Goal: Task Accomplishment & Management: Complete application form

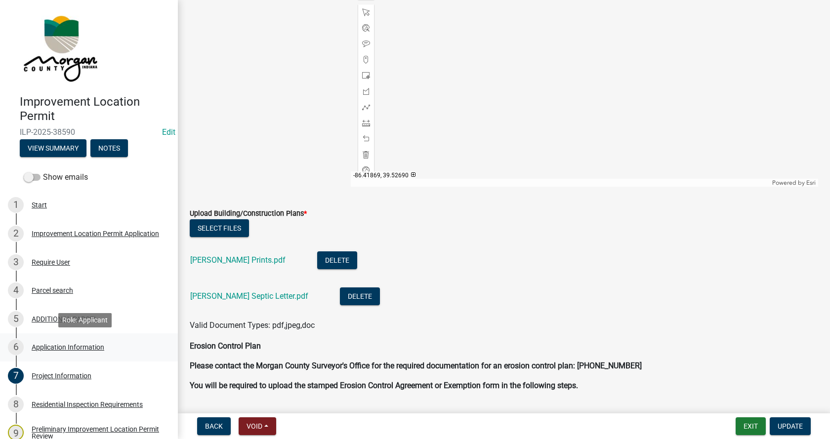
click at [40, 346] on div "Application Information" at bounding box center [68, 347] width 73 height 7
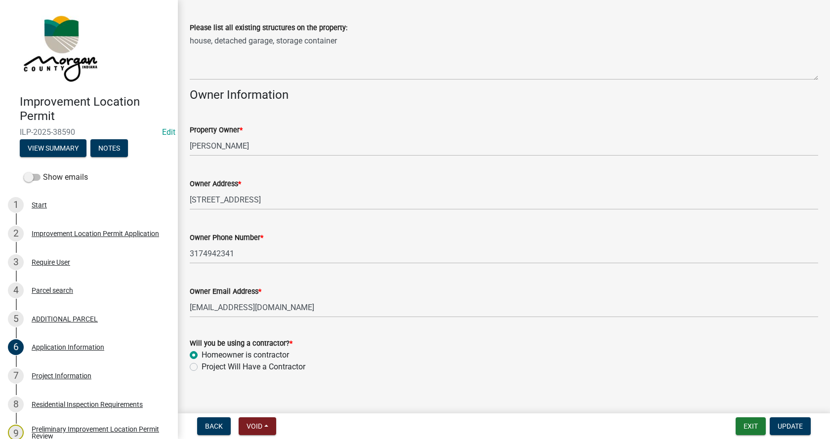
scroll to position [404, 0]
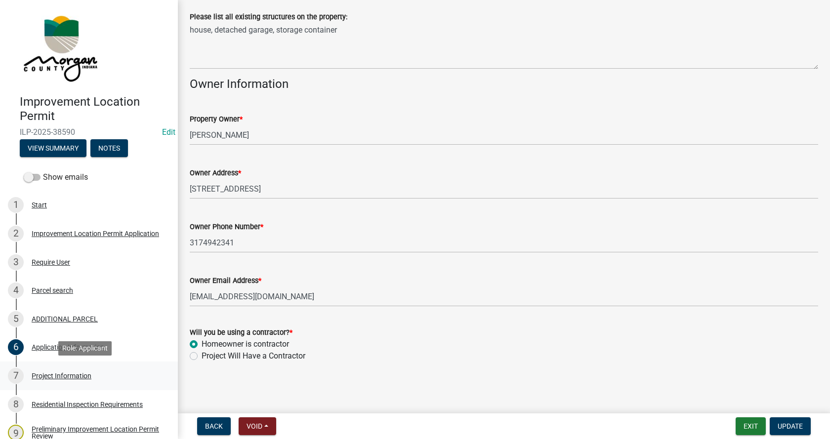
click at [39, 374] on div "Project Information" at bounding box center [62, 375] width 60 height 7
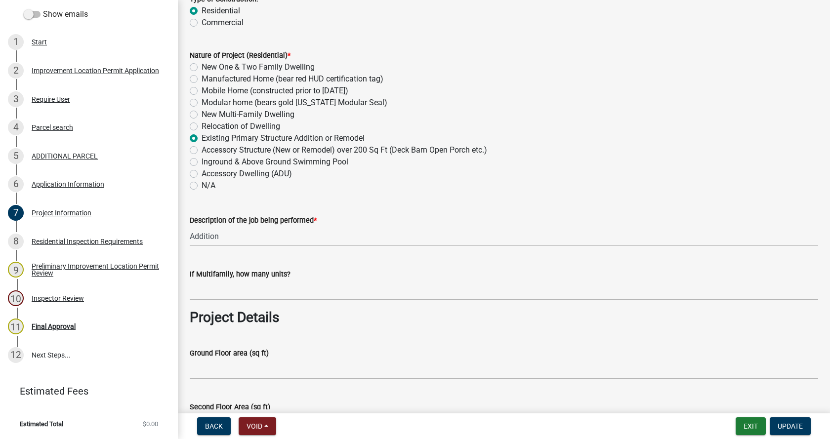
scroll to position [148, 0]
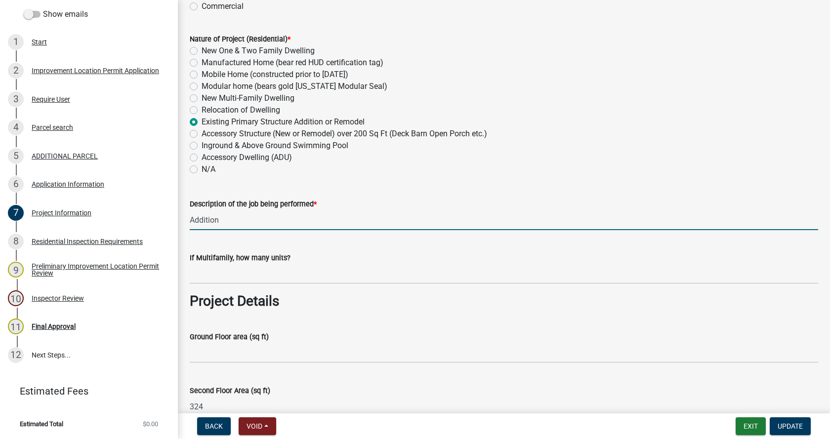
click at [192, 219] on input "Addition" at bounding box center [504, 220] width 628 height 20
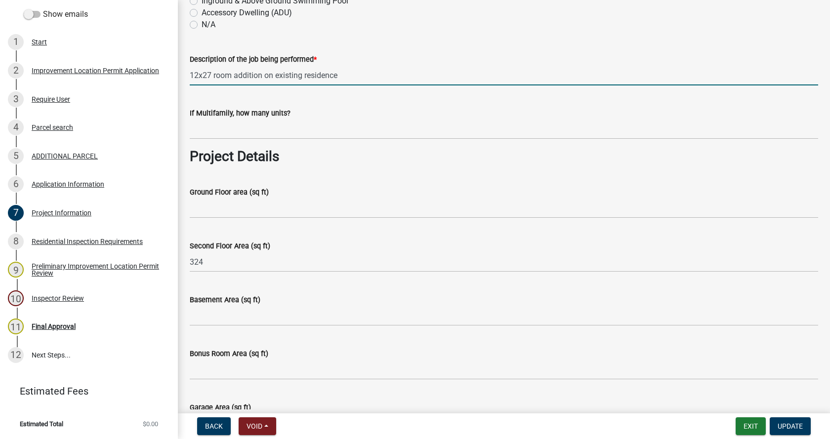
scroll to position [296, 0]
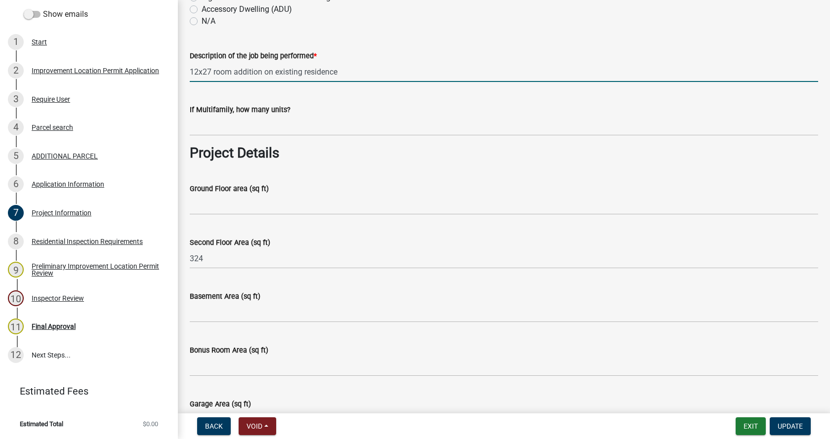
type input "12x27 room addition on existing residence"
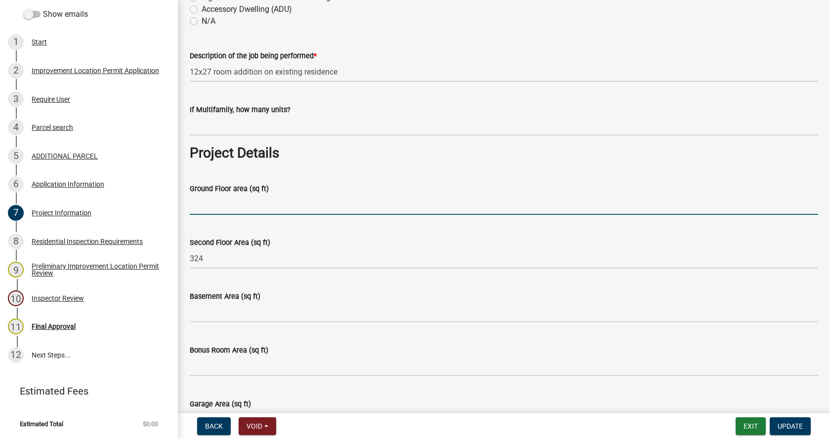
click at [194, 206] on input "Ground Floor area (sq ft)" at bounding box center [504, 205] width 628 height 20
type input "324"
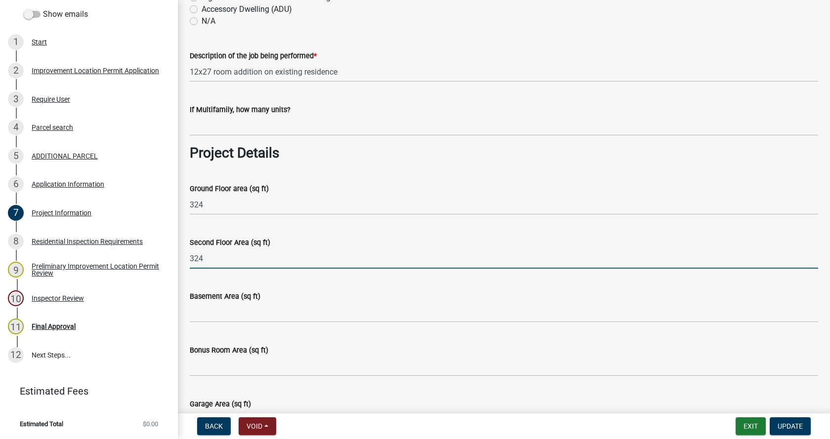
drag, startPoint x: 203, startPoint y: 258, endPoint x: 188, endPoint y: 260, distance: 15.5
click at [188, 260] on div "Second Floor Area (sq ft) 324" at bounding box center [503, 246] width 643 height 46
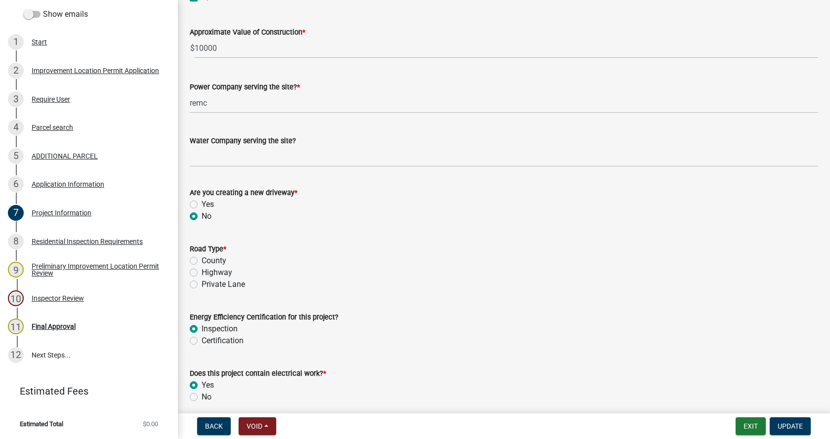
scroll to position [1136, 0]
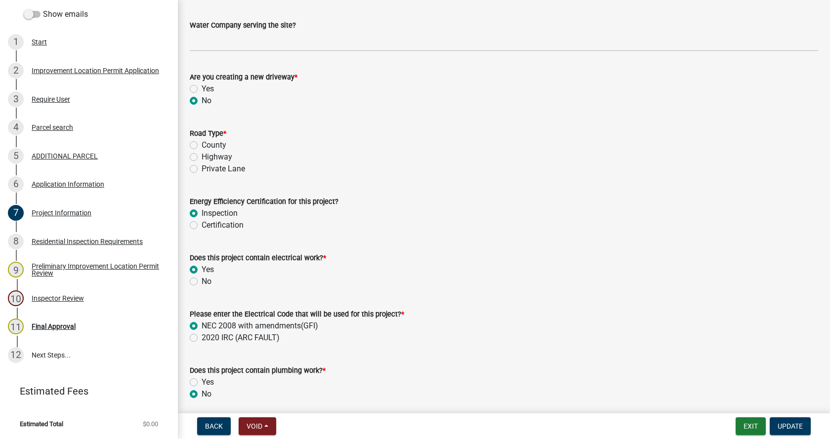
click at [201, 146] on label "County" at bounding box center [213, 145] width 25 height 12
click at [201, 146] on input "County" at bounding box center [204, 142] width 6 height 6
radio input "true"
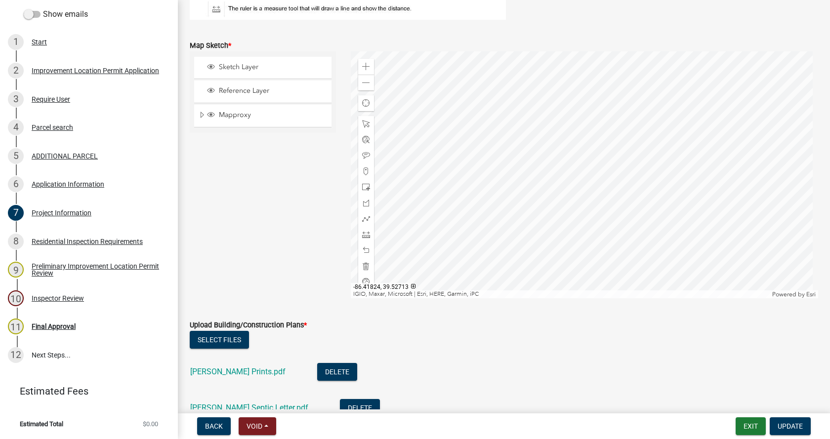
scroll to position [1876, 0]
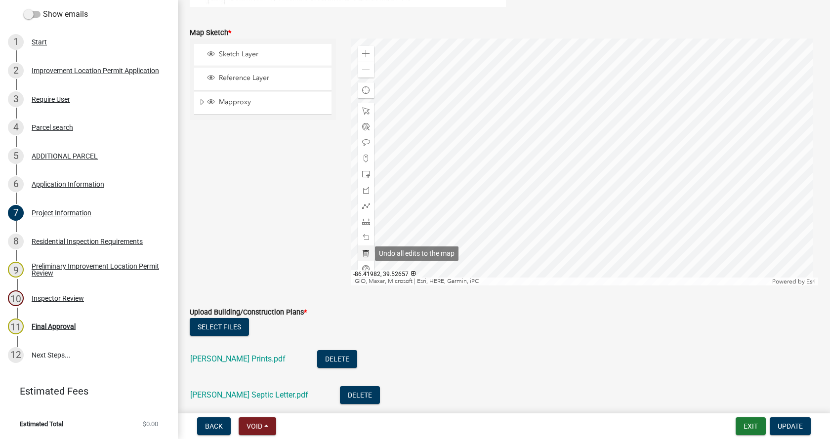
click at [363, 253] on span at bounding box center [366, 253] width 8 height 8
click at [364, 53] on span at bounding box center [366, 54] width 8 height 8
click at [577, 119] on div at bounding box center [585, 162] width 468 height 247
click at [362, 223] on span at bounding box center [366, 222] width 8 height 8
click at [602, 148] on div at bounding box center [585, 162] width 468 height 247
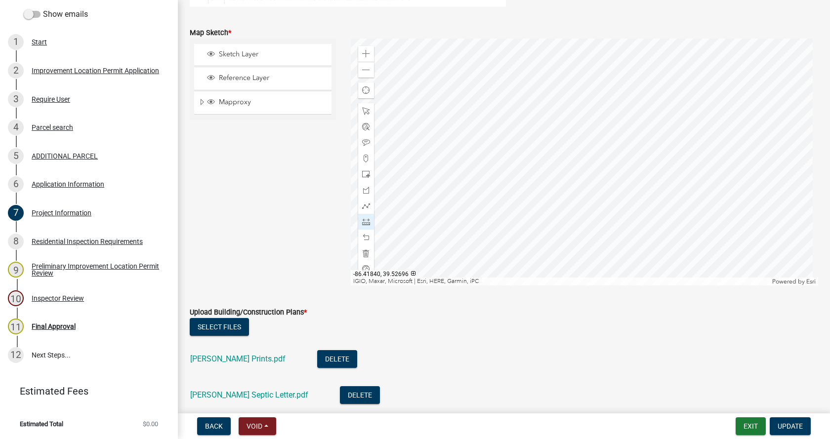
click at [604, 163] on div at bounding box center [585, 162] width 468 height 247
click at [568, 164] on div at bounding box center [585, 162] width 468 height 247
click at [568, 149] on div at bounding box center [585, 162] width 468 height 247
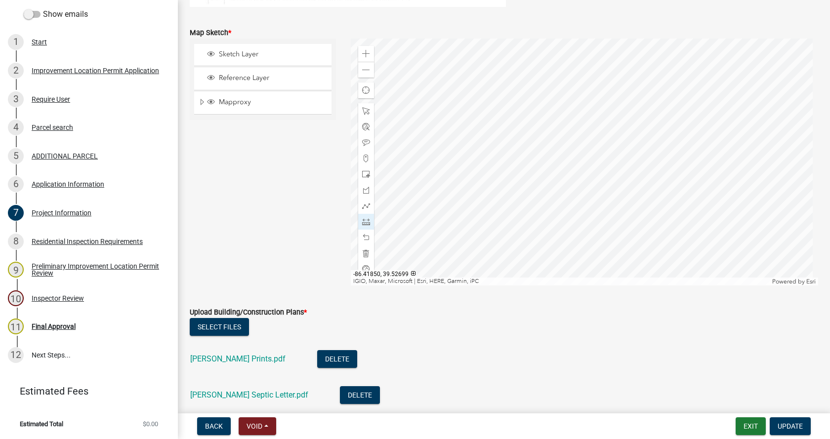
click at [568, 149] on div at bounding box center [585, 162] width 468 height 247
click at [362, 189] on span at bounding box center [366, 190] width 8 height 8
click at [362, 256] on span at bounding box center [366, 253] width 8 height 8
click at [363, 192] on span at bounding box center [366, 190] width 8 height 8
click at [603, 147] on div at bounding box center [585, 162] width 468 height 247
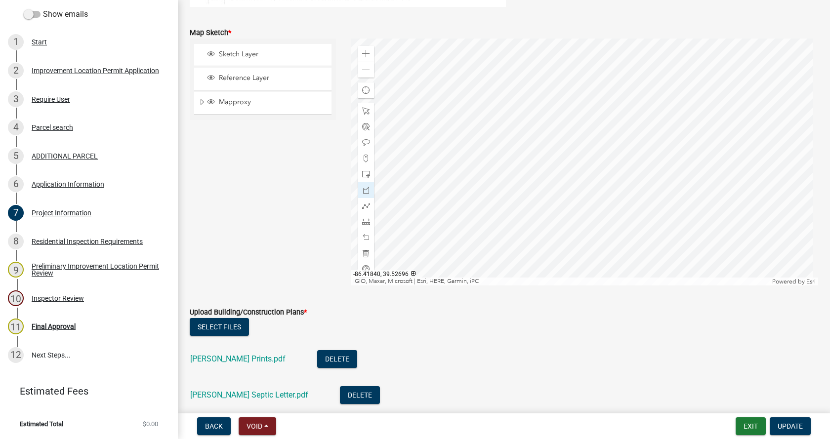
click at [604, 163] on div at bounding box center [585, 162] width 468 height 247
click at [567, 164] on div at bounding box center [585, 162] width 468 height 247
click at [567, 148] on div at bounding box center [585, 162] width 468 height 247
click at [603, 148] on div at bounding box center [585, 162] width 468 height 247
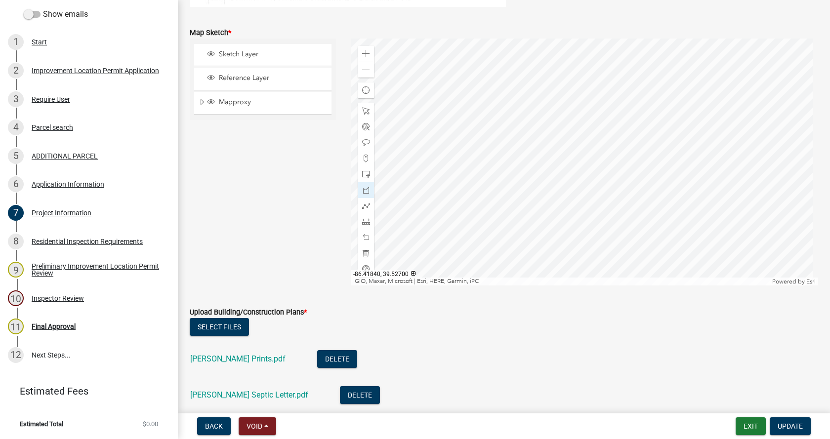
click at [604, 147] on div at bounding box center [585, 162] width 468 height 247
click at [604, 148] on div at bounding box center [585, 162] width 468 height 247
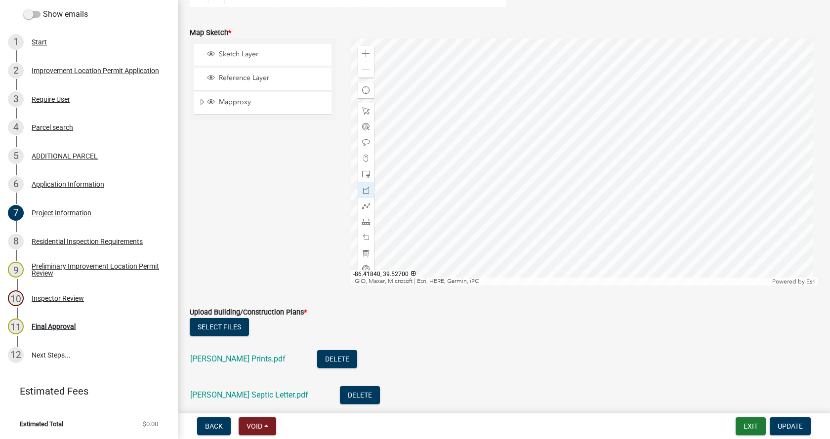
click at [604, 148] on div at bounding box center [585, 162] width 468 height 247
click at [365, 223] on span at bounding box center [366, 222] width 8 height 8
click at [567, 151] on div at bounding box center [585, 162] width 468 height 247
click at [491, 151] on div at bounding box center [585, 162] width 468 height 247
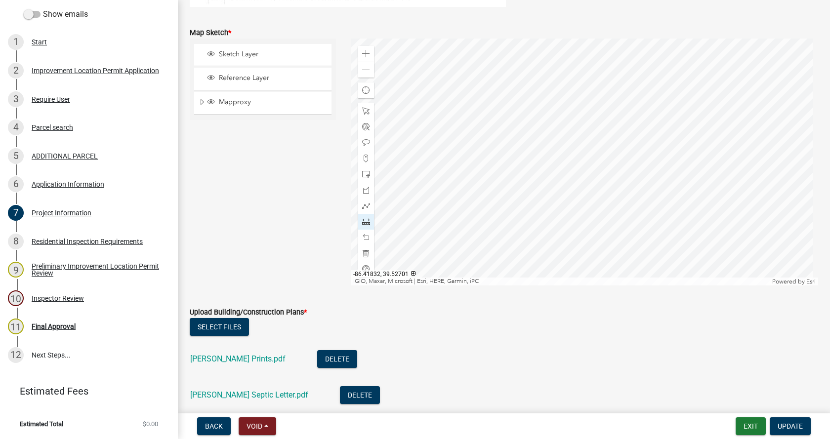
click at [632, 139] on div at bounding box center [585, 162] width 468 height 247
click at [601, 135] on div at bounding box center [585, 162] width 468 height 247
click at [740, 133] on div at bounding box center [585, 162] width 468 height 247
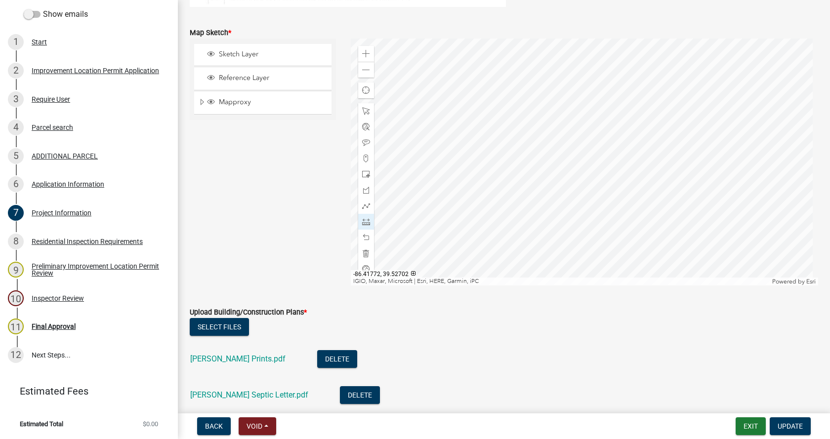
click at [740, 133] on div at bounding box center [585, 162] width 468 height 247
click at [474, 158] on div at bounding box center [585, 162] width 468 height 247
click at [474, 265] on div at bounding box center [585, 162] width 468 height 247
click at [474, 101] on div at bounding box center [585, 162] width 468 height 247
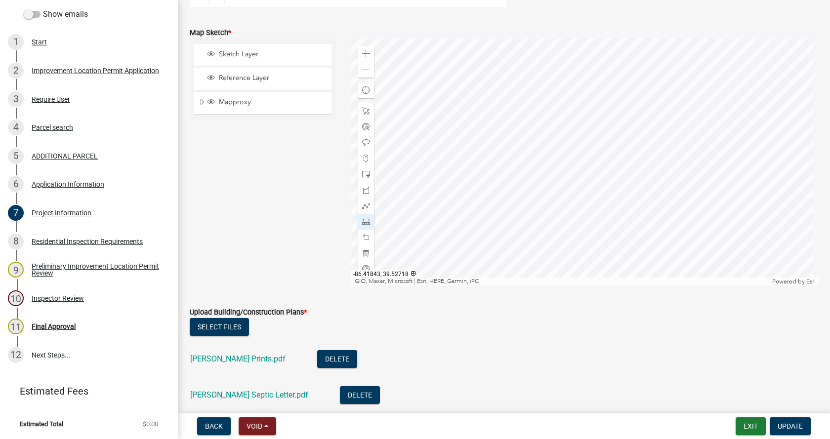
click at [480, 224] on div at bounding box center [585, 162] width 468 height 247
click at [478, 83] on div at bounding box center [585, 162] width 468 height 247
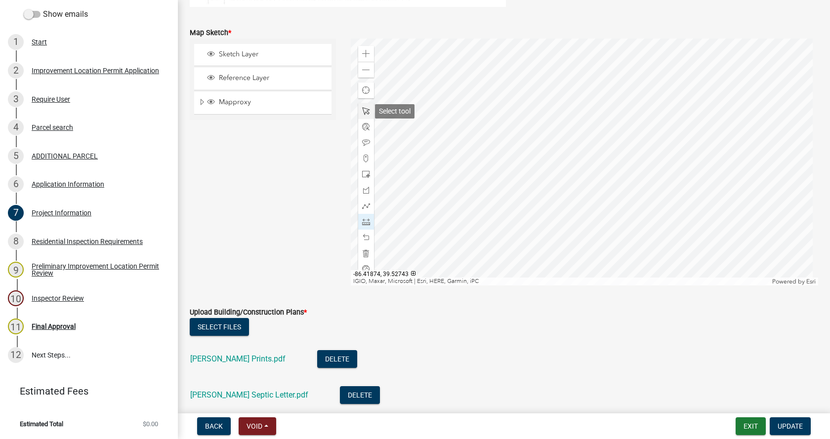
click at [362, 112] on span at bounding box center [366, 111] width 8 height 8
click at [622, 68] on div at bounding box center [585, 162] width 468 height 247
click at [792, 422] on span "Update" at bounding box center [789, 426] width 25 height 8
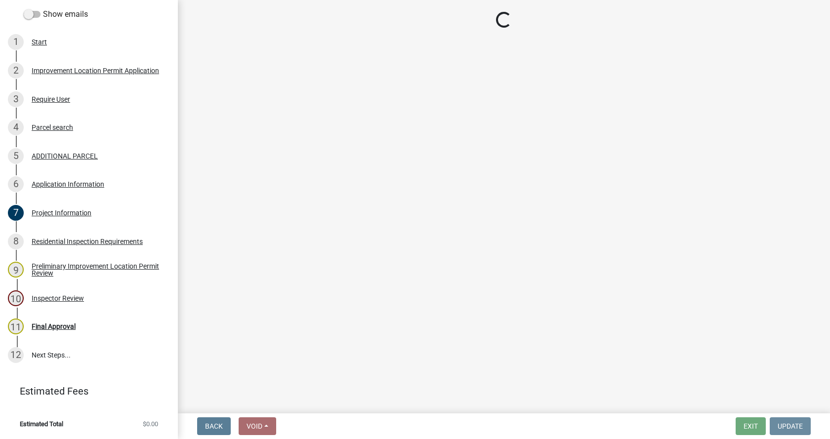
scroll to position [0, 0]
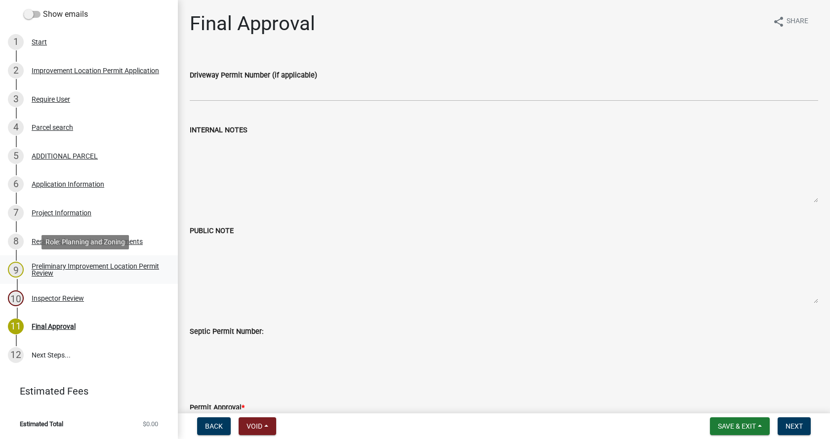
click at [36, 265] on div "Preliminary Improvement Location Permit Review" at bounding box center [97, 270] width 130 height 14
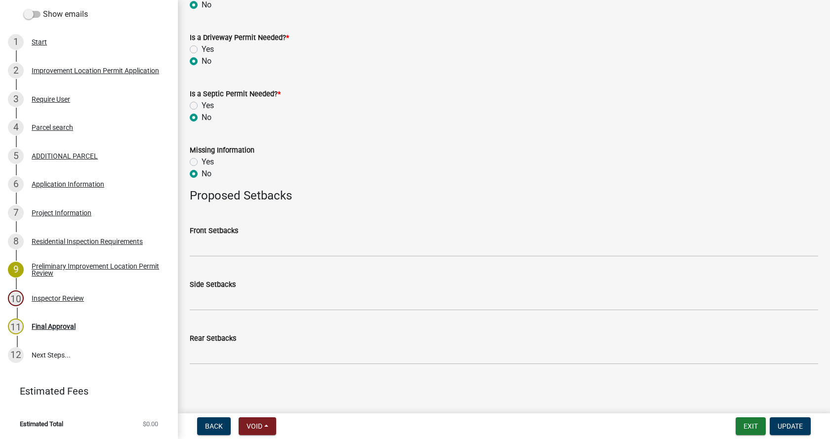
scroll to position [386, 0]
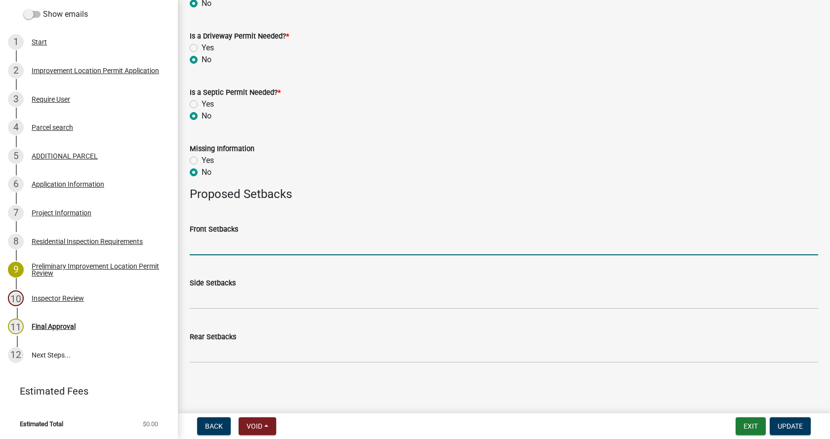
click at [208, 248] on input "Front Setbacks" at bounding box center [504, 245] width 628 height 20
type input "58"
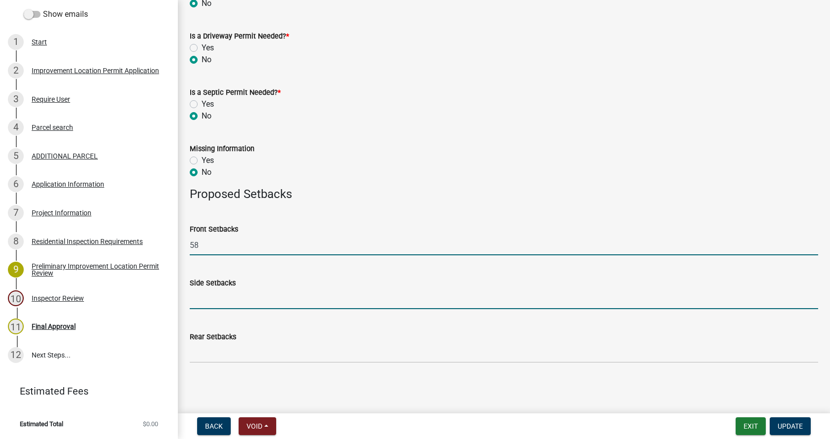
click at [199, 300] on input "Side Setbacks" at bounding box center [504, 299] width 628 height 20
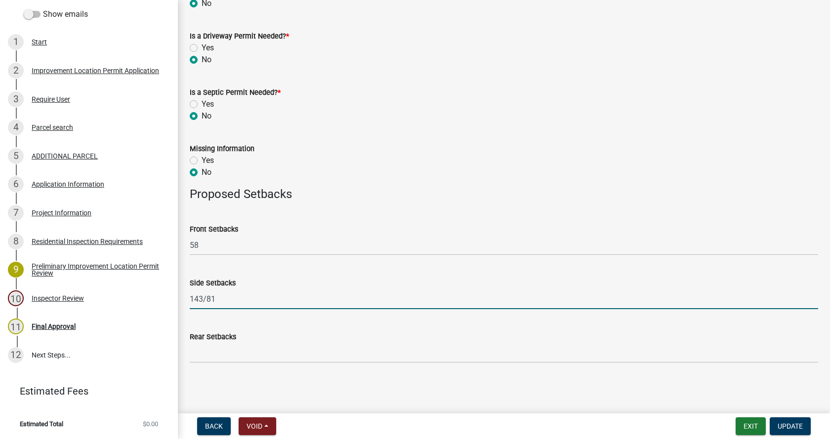
type input "143/81"
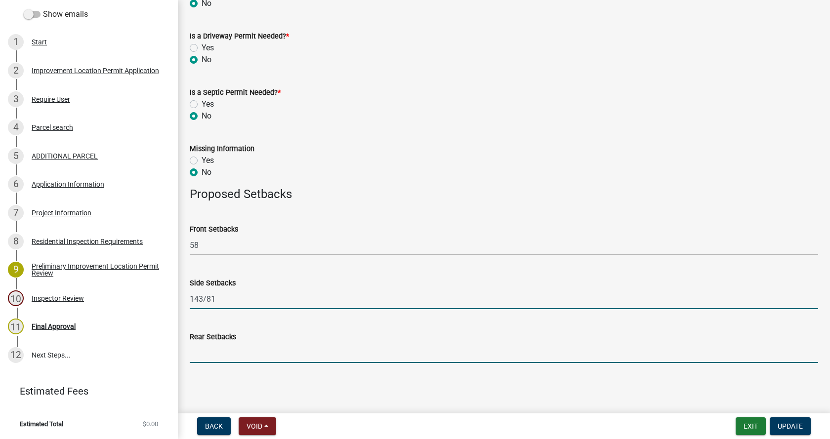
click at [198, 356] on input "Rear Setbacks" at bounding box center [504, 353] width 628 height 20
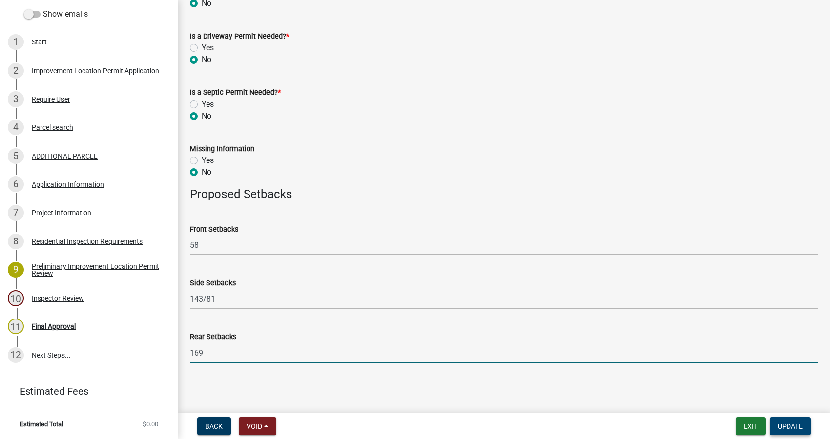
type input "169"
click at [795, 425] on span "Update" at bounding box center [789, 426] width 25 height 8
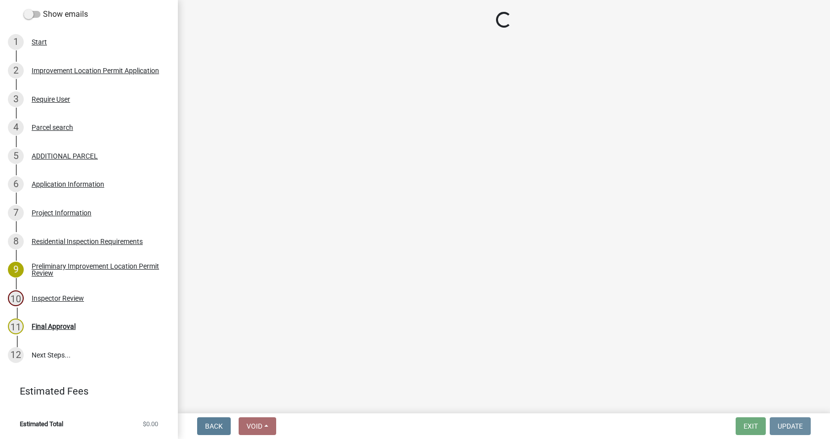
scroll to position [0, 0]
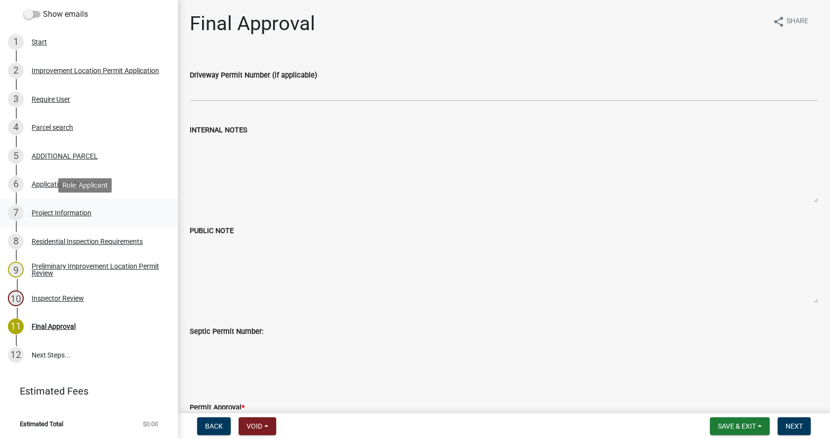
click at [37, 212] on div "Project Information" at bounding box center [62, 212] width 60 height 7
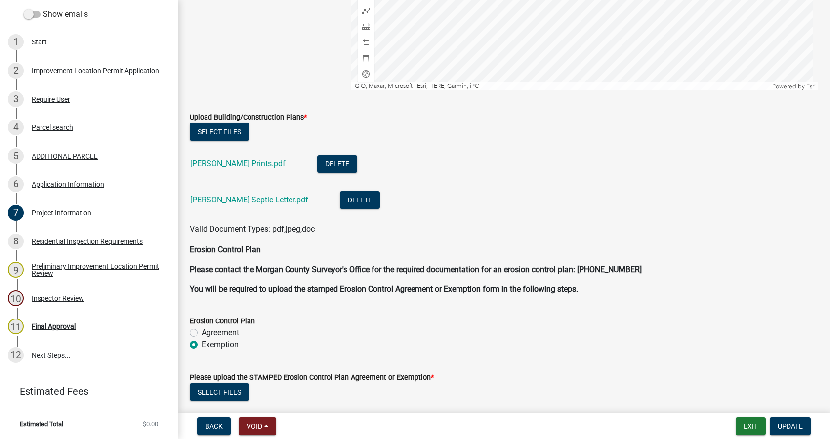
scroll to position [2074, 0]
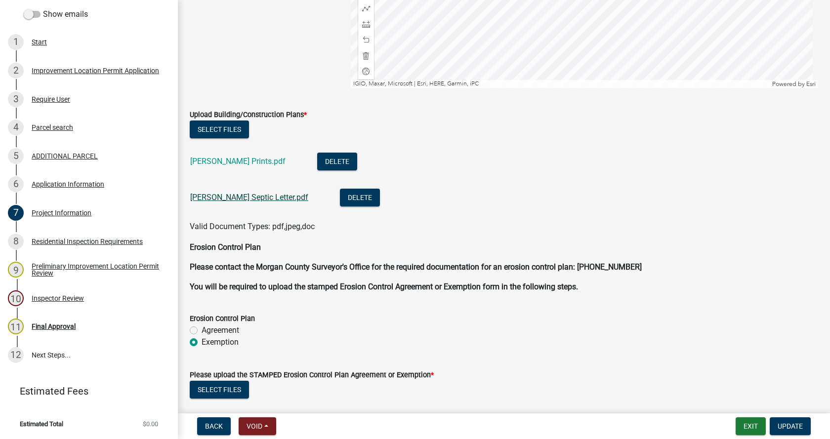
click at [226, 196] on link "[PERSON_NAME] Septic Letter.pdf" at bounding box center [249, 197] width 118 height 9
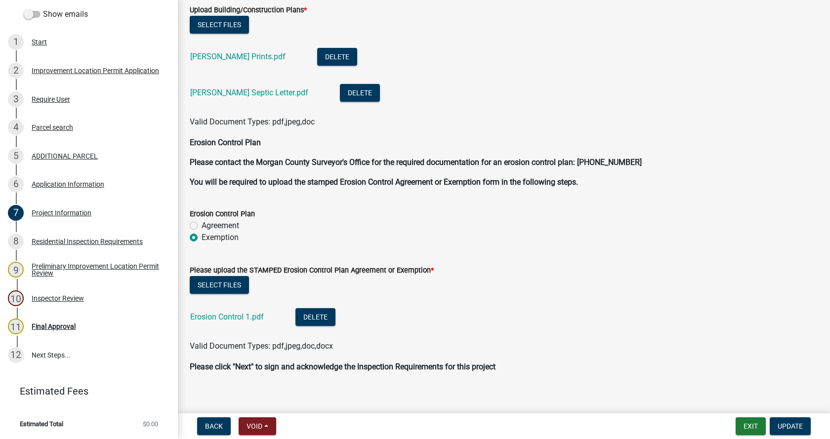
scroll to position [2188, 0]
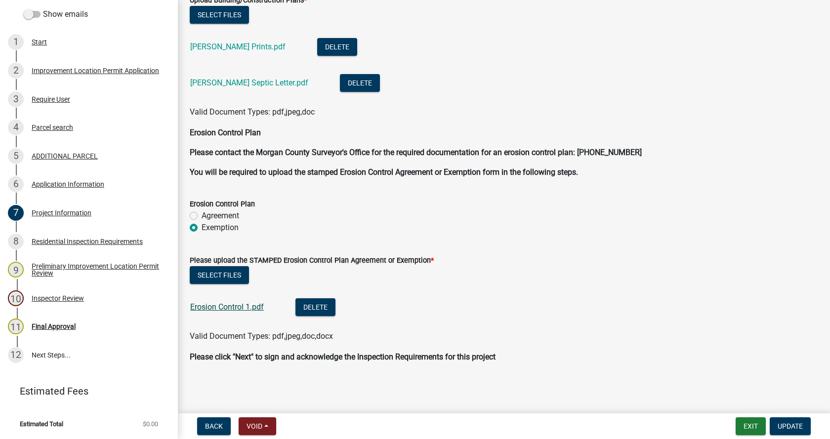
click at [204, 304] on link "Erosion Control 1.pdf" at bounding box center [227, 306] width 74 height 9
click at [37, 238] on div "Residential Inspection Requirements" at bounding box center [87, 241] width 111 height 7
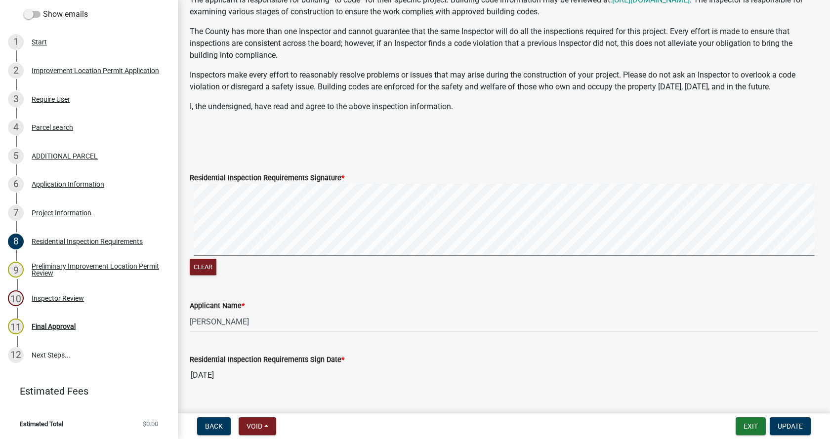
scroll to position [220, 0]
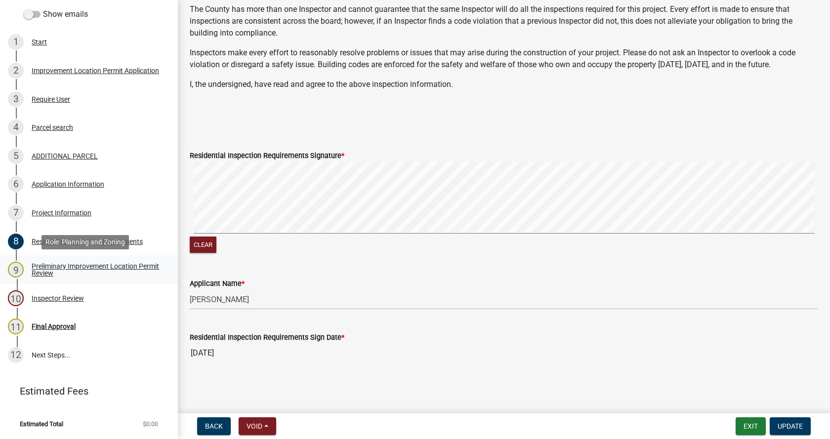
click at [40, 265] on div "Preliminary Improvement Location Permit Review" at bounding box center [97, 270] width 130 height 14
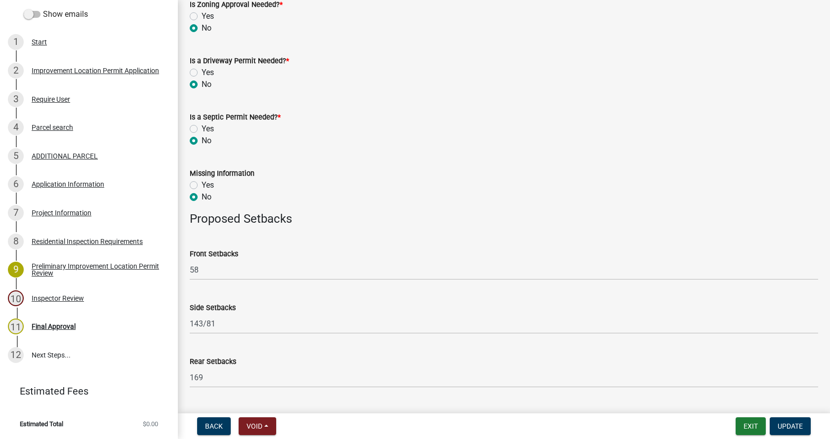
scroll to position [386, 0]
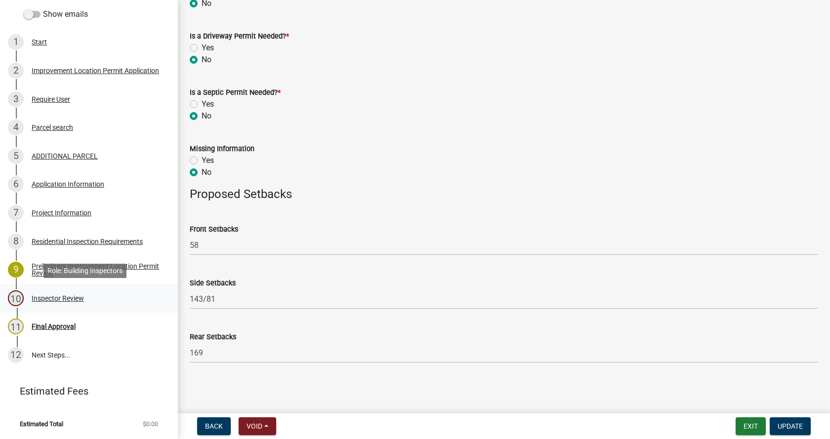
click at [36, 296] on div "Inspector Review" at bounding box center [58, 298] width 52 height 7
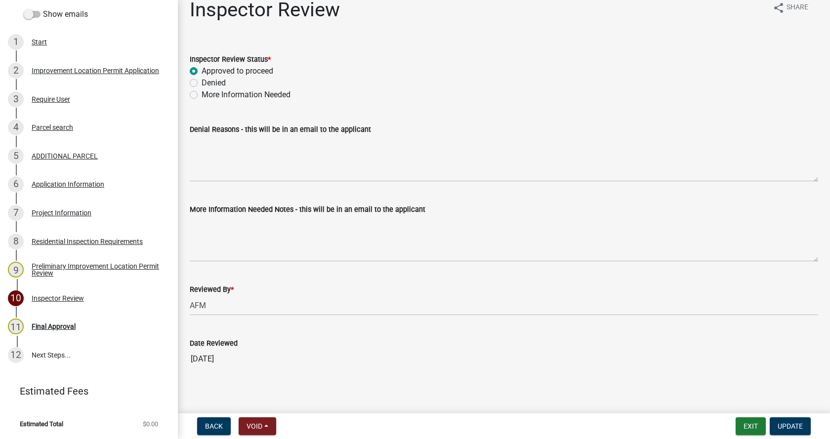
scroll to position [20, 0]
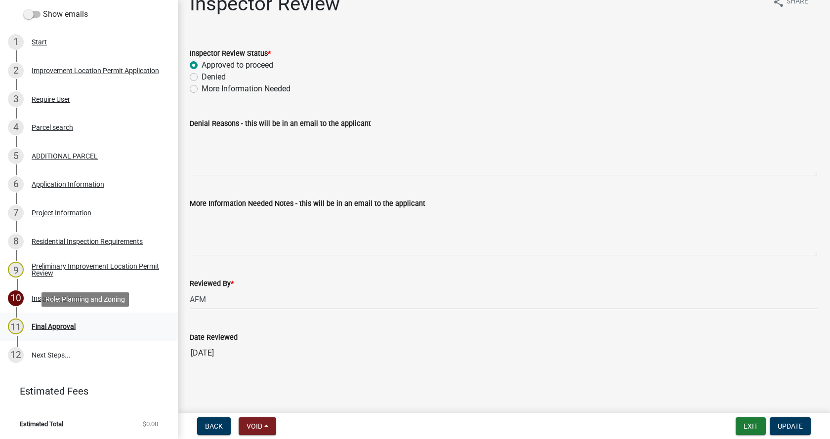
click at [41, 324] on div "Final Approval" at bounding box center [54, 326] width 44 height 7
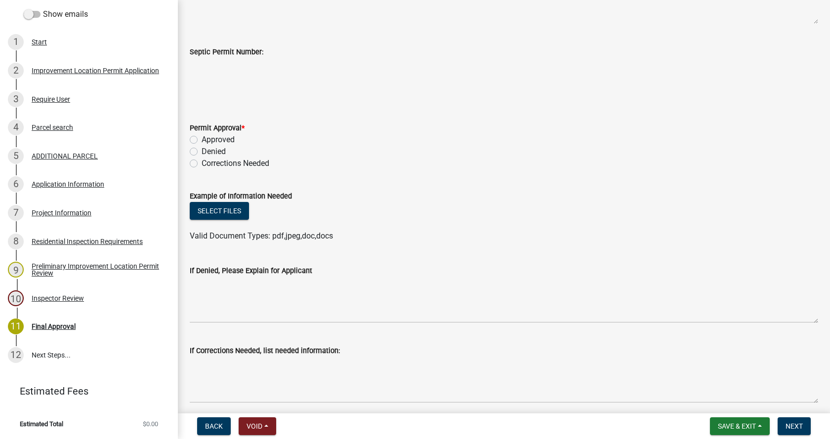
scroll to position [247, 0]
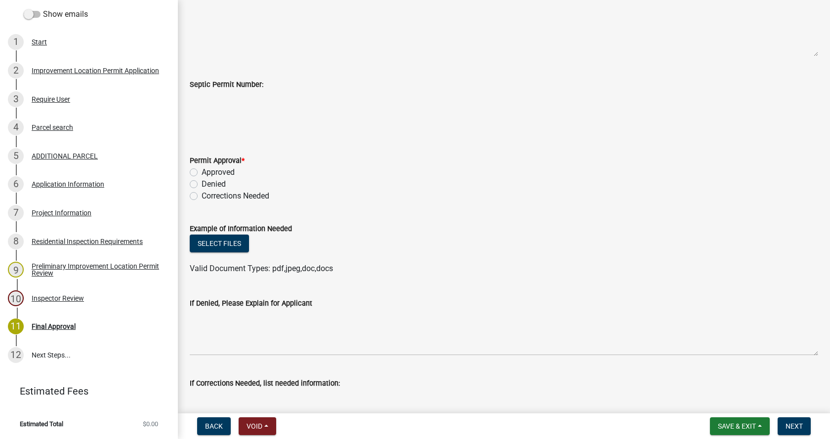
click at [201, 172] on label "Approved" at bounding box center [217, 172] width 33 height 12
click at [201, 172] on input "Approved" at bounding box center [204, 169] width 6 height 6
radio input "true"
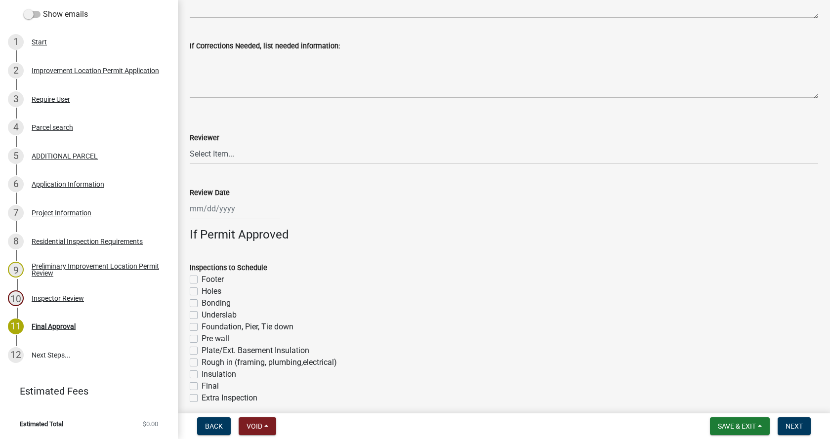
scroll to position [593, 0]
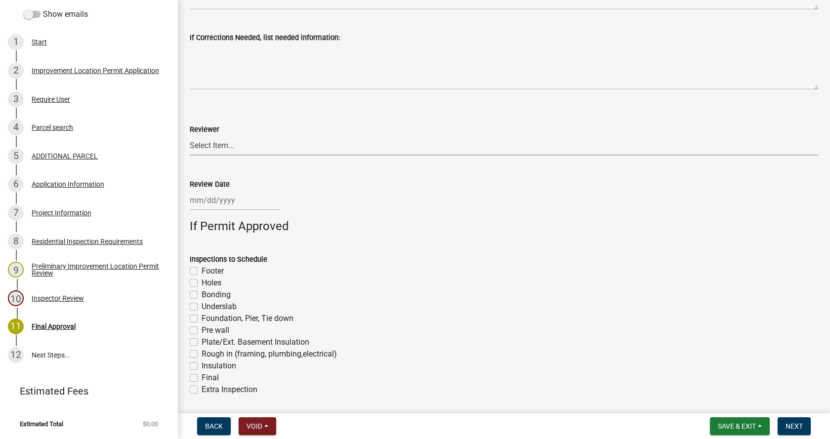
click at [219, 144] on select "Select Item... [PERSON_NAME] [PERSON_NAME] [PERSON_NAME]" at bounding box center [504, 145] width 628 height 20
click at [190, 135] on select "Select Item... [PERSON_NAME] [PERSON_NAME] [PERSON_NAME]" at bounding box center [504, 145] width 628 height 20
select select "4bf9213e-c266-4258-8e9b-d5f6a07002fa"
click at [218, 203] on div at bounding box center [235, 200] width 90 height 20
select select "9"
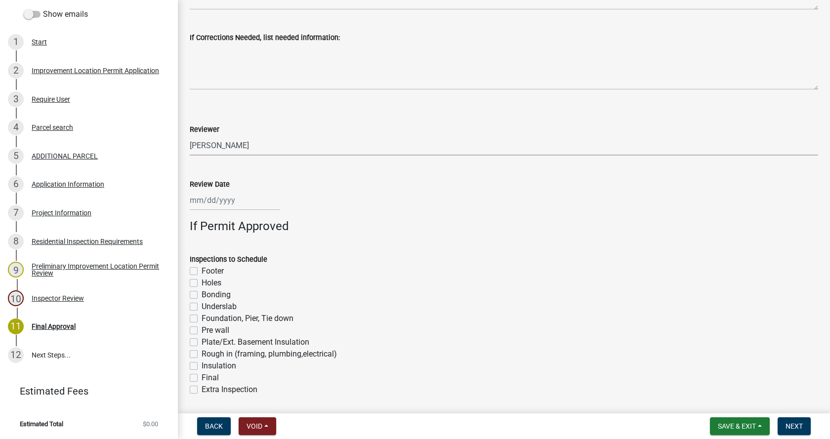
select select "2025"
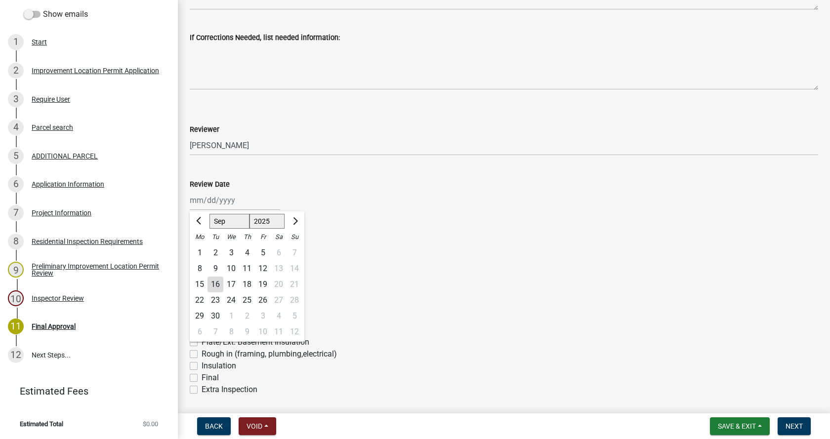
click at [214, 284] on div "16" at bounding box center [215, 285] width 16 height 16
type input "[DATE]"
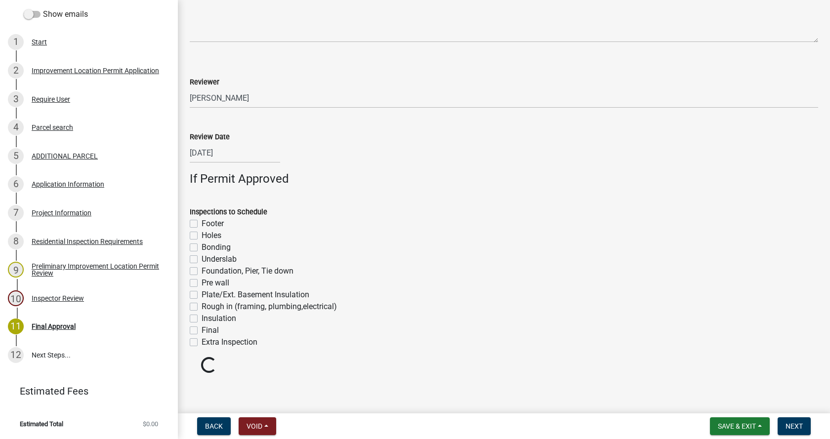
scroll to position [643, 0]
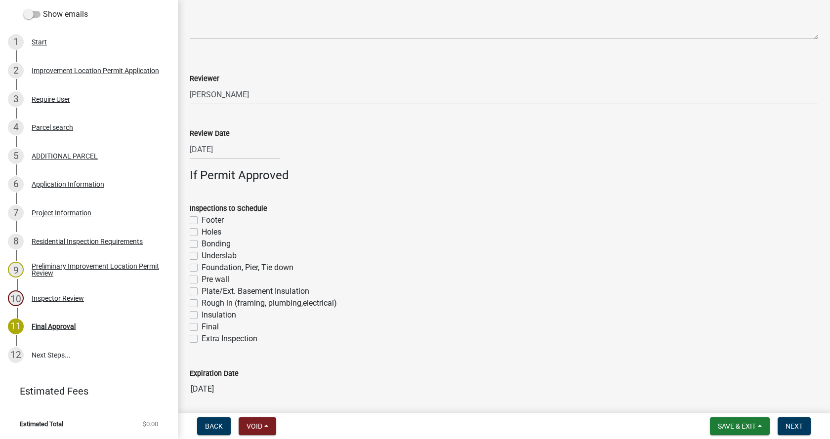
click at [201, 219] on label "Footer" at bounding box center [212, 220] width 22 height 12
click at [201, 219] on input "Footer" at bounding box center [204, 217] width 6 height 6
checkbox input "true"
checkbox input "false"
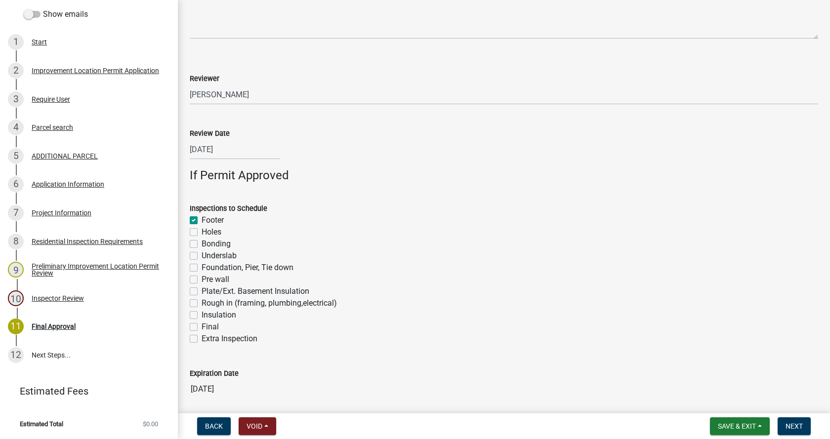
checkbox input "false"
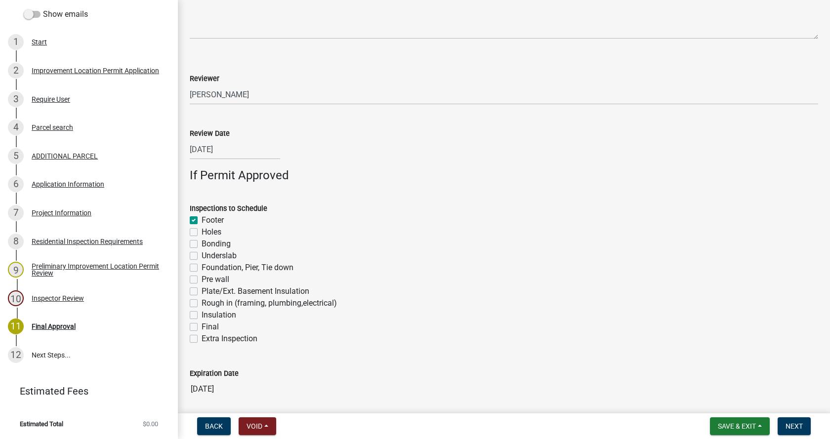
checkbox input "false"
click at [201, 268] on label "Foundation, Pier, Tie down" at bounding box center [247, 268] width 92 height 12
click at [201, 268] on input "Foundation, Pier, Tie down" at bounding box center [204, 265] width 6 height 6
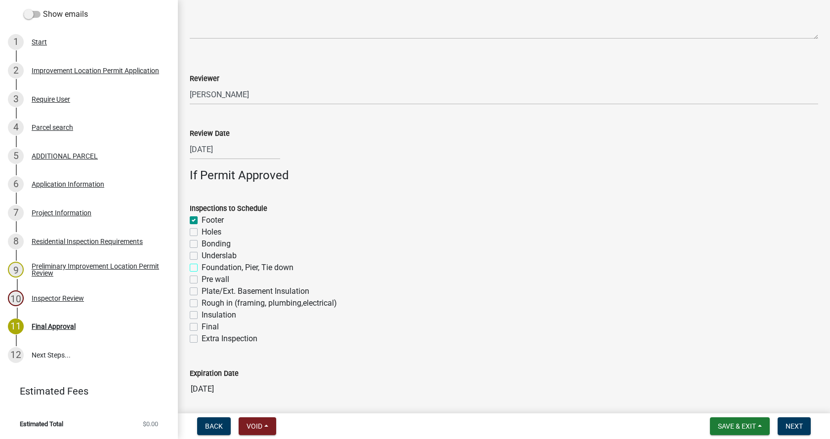
checkbox input "true"
checkbox input "false"
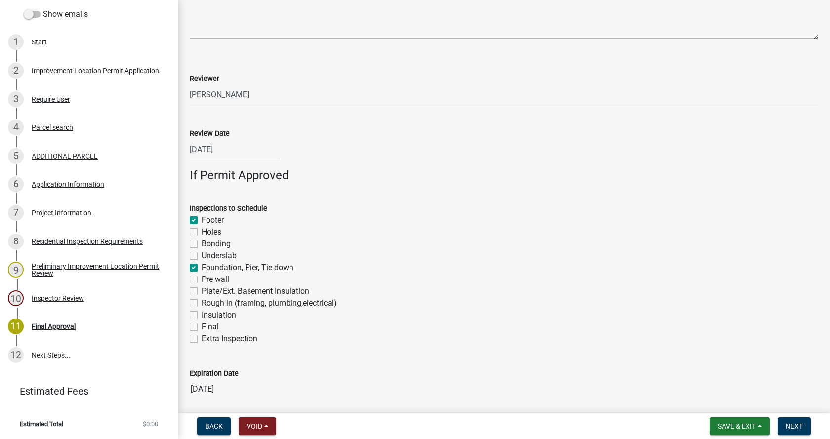
checkbox input "true"
checkbox input "false"
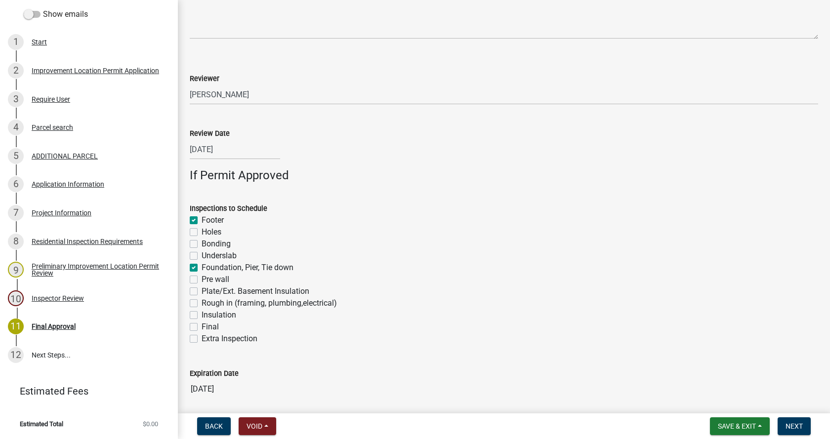
checkbox input "false"
click at [201, 303] on label "Rough in (framing, plumbing,electrical)" at bounding box center [268, 303] width 135 height 12
click at [201, 303] on input "Rough in (framing, plumbing,electrical)" at bounding box center [204, 300] width 6 height 6
checkbox input "true"
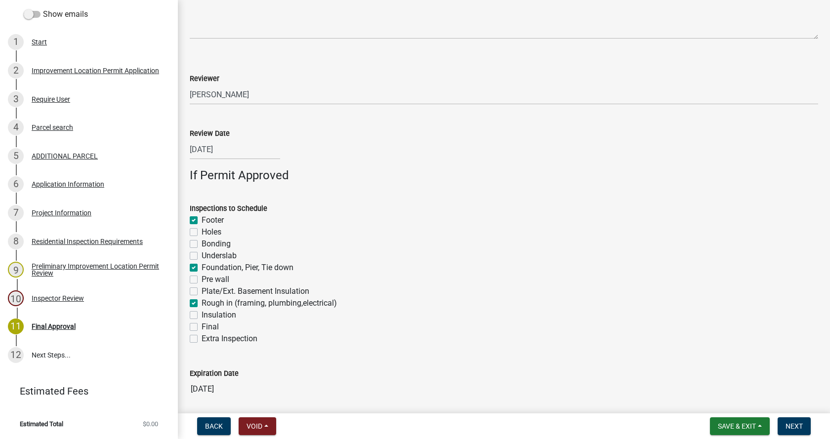
checkbox input "true"
checkbox input "false"
checkbox input "true"
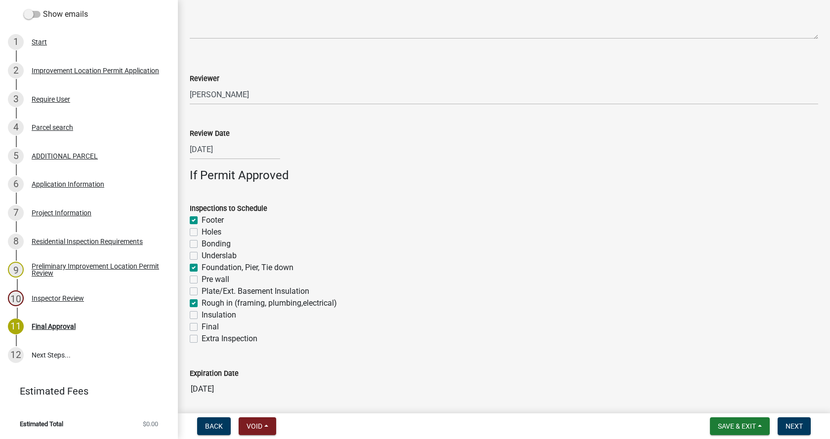
checkbox input "false"
checkbox input "true"
checkbox input "false"
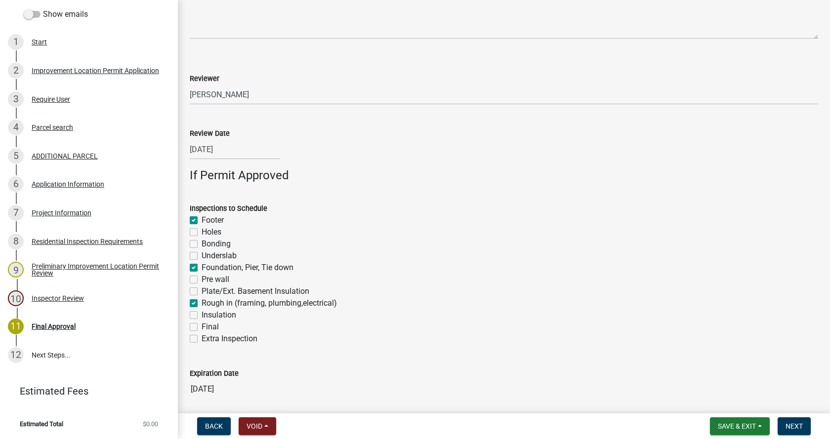
checkbox input "false"
click at [201, 316] on label "Insulation" at bounding box center [218, 315] width 35 height 12
click at [201, 316] on input "Insulation" at bounding box center [204, 312] width 6 height 6
checkbox input "true"
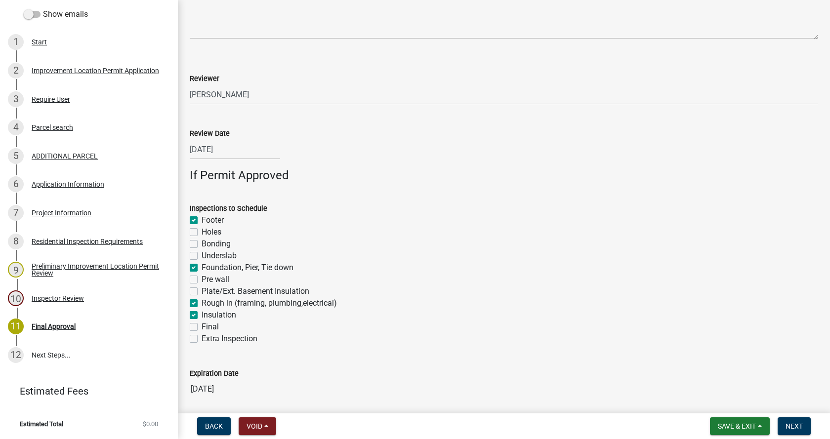
checkbox input "false"
checkbox input "true"
checkbox input "false"
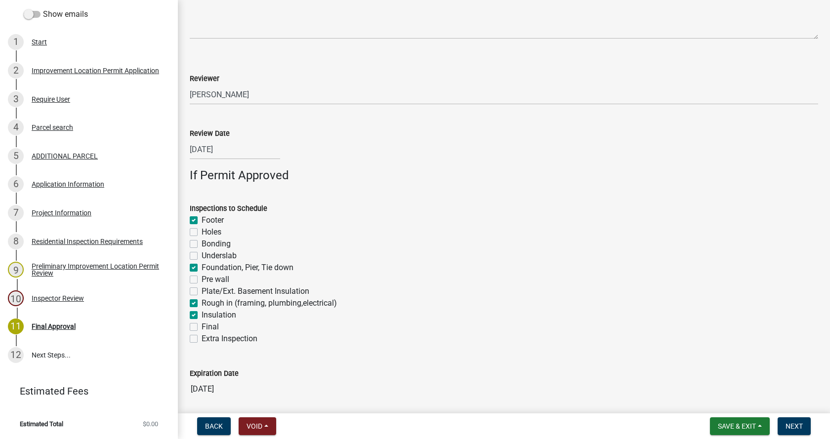
checkbox input "false"
checkbox input "true"
checkbox input "false"
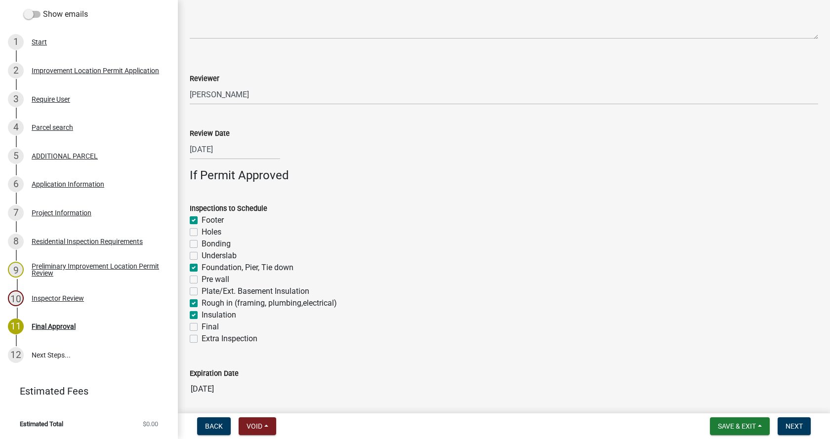
click at [201, 325] on label "Final" at bounding box center [209, 327] width 17 height 12
click at [201, 325] on input "Final" at bounding box center [204, 324] width 6 height 6
checkbox input "true"
checkbox input "false"
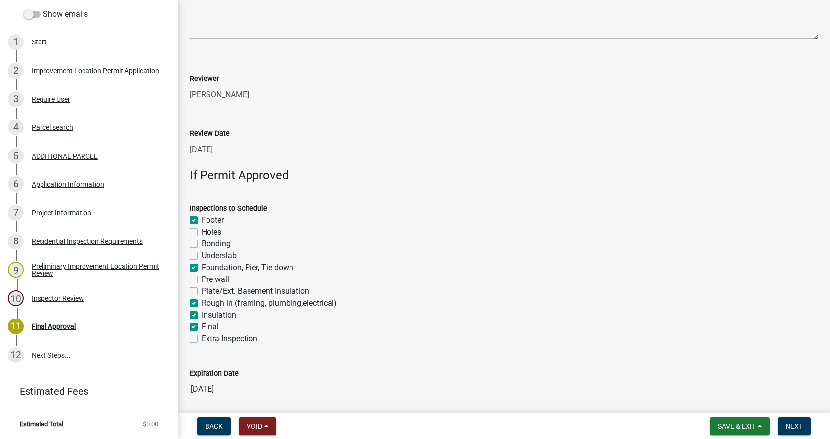
checkbox input "false"
checkbox input "true"
checkbox input "false"
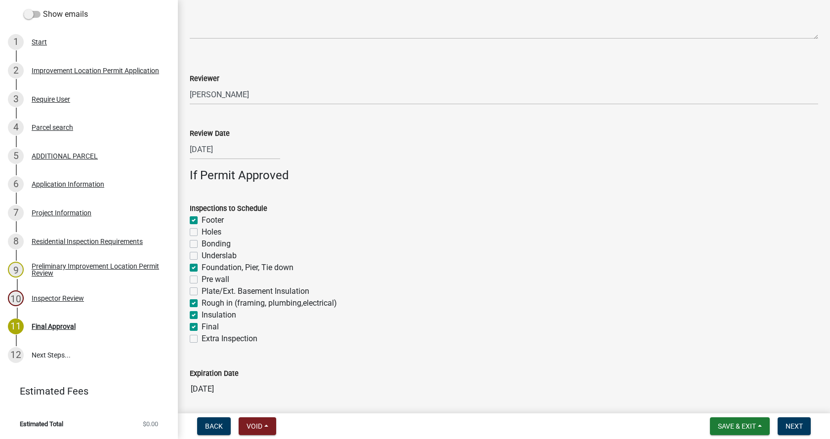
checkbox input "true"
checkbox input "false"
click at [796, 423] on span "Next" at bounding box center [793, 426] width 17 height 8
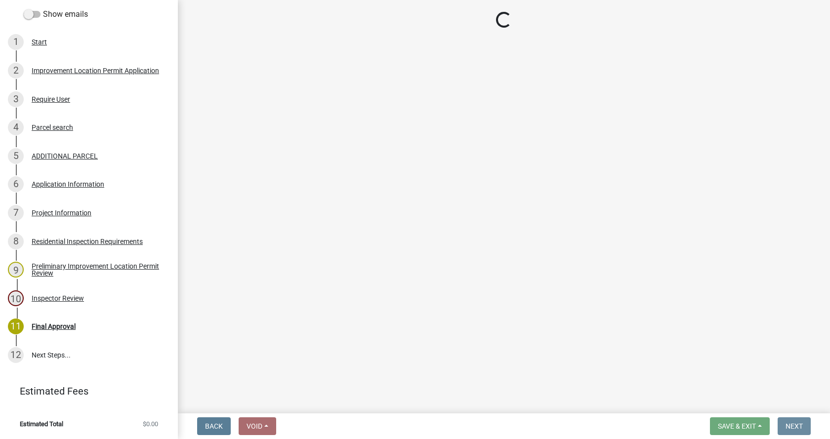
scroll to position [0, 0]
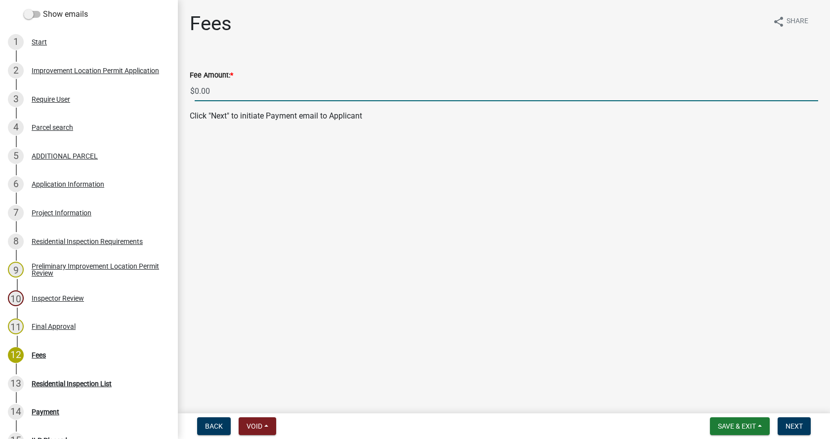
click at [198, 89] on input "0.00" at bounding box center [506, 91] width 623 height 20
type input "200.00"
click at [793, 422] on span "Next" at bounding box center [793, 426] width 17 height 8
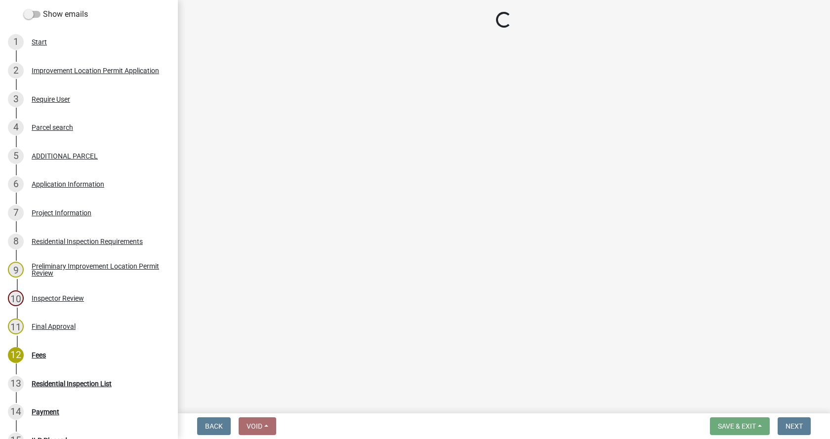
select select "3: 3"
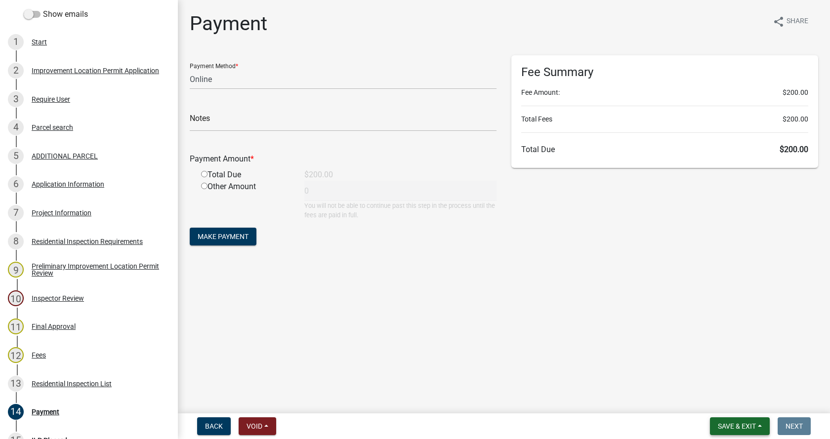
click at [758, 421] on button "Save & Exit" at bounding box center [740, 426] width 60 height 18
click at [713, 399] on button "Save & Exit" at bounding box center [729, 401] width 79 height 24
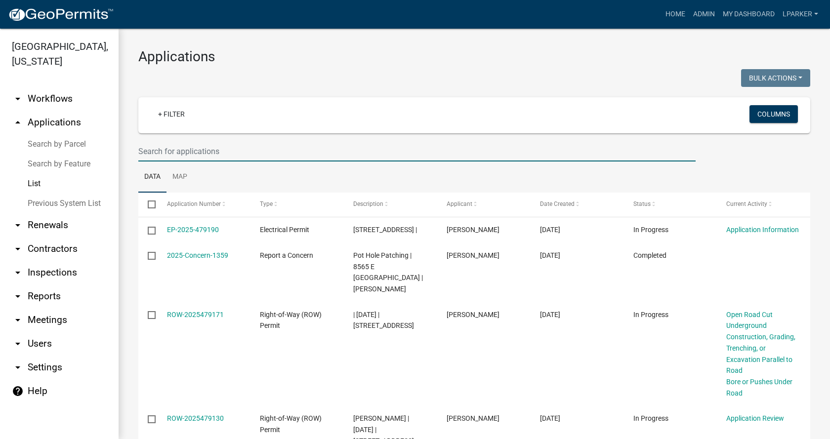
click at [147, 148] on input "text" at bounding box center [416, 151] width 557 height 20
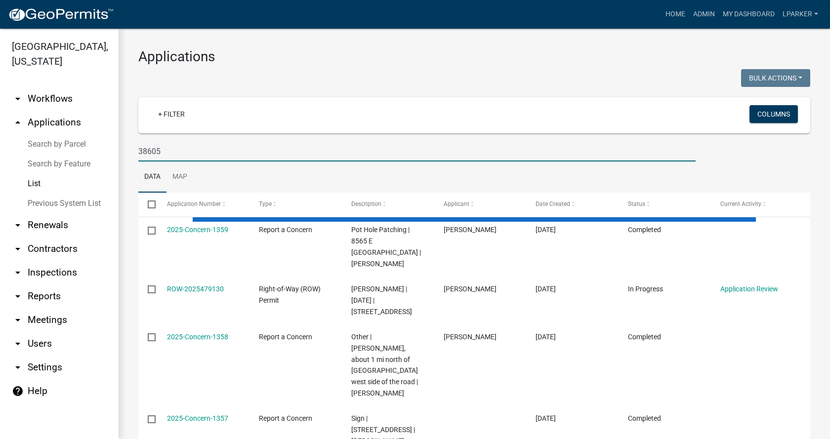
type input "38605"
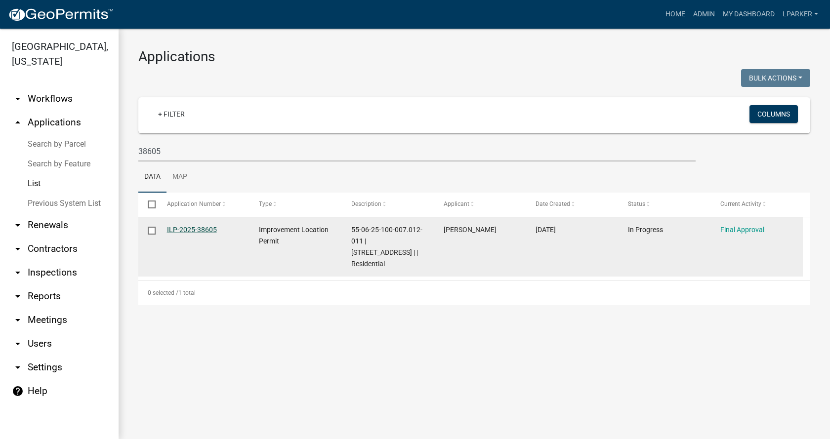
click at [195, 226] on link "ILP-2025-38605" at bounding box center [192, 230] width 50 height 8
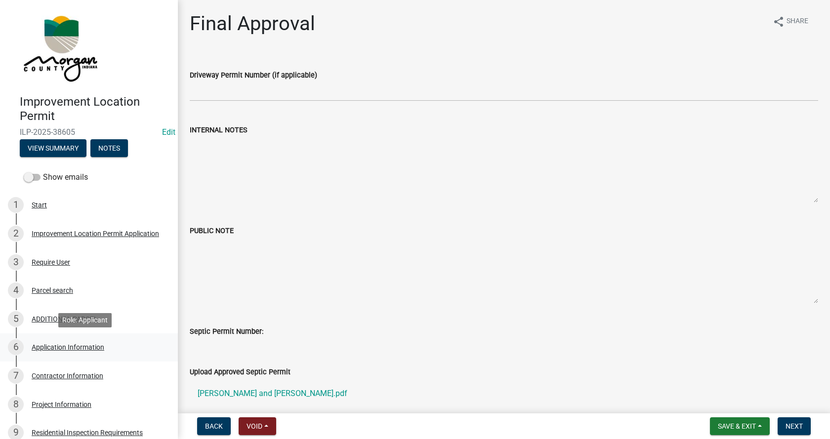
click at [38, 346] on div "Application Information" at bounding box center [68, 347] width 73 height 7
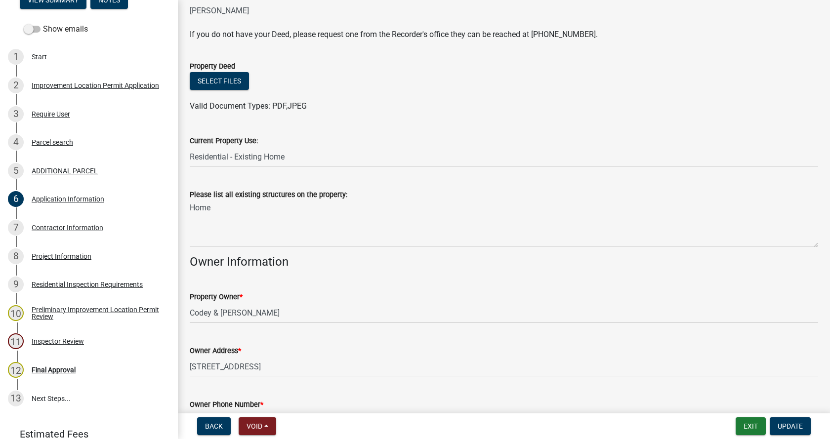
scroll to position [247, 0]
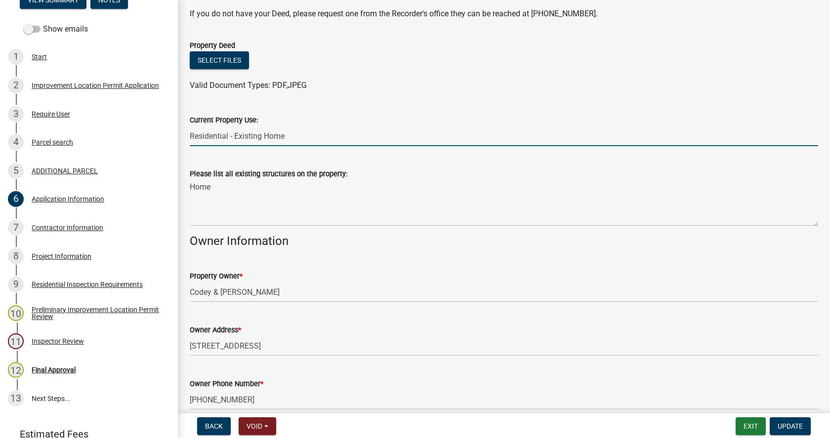
drag, startPoint x: 296, startPoint y: 138, endPoint x: 229, endPoint y: 138, distance: 67.2
click at [229, 138] on input "Residential - Existing Home" at bounding box center [504, 136] width 628 height 20
type input "Residential"
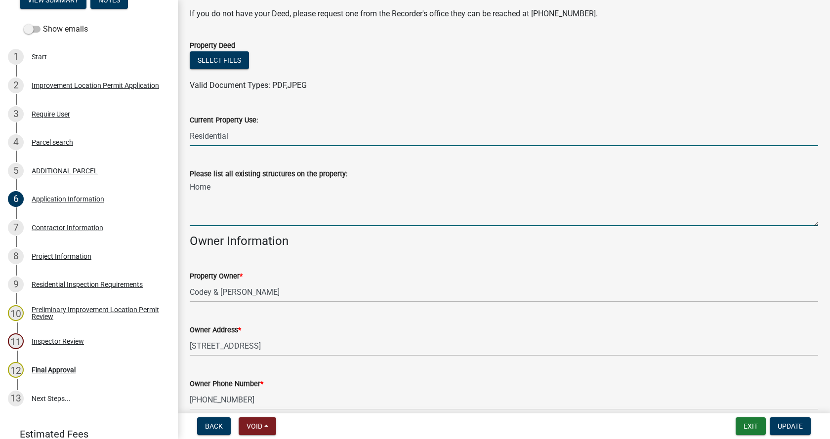
drag, startPoint x: 213, startPoint y: 189, endPoint x: 223, endPoint y: 184, distance: 11.0
click at [213, 188] on textarea "Home" at bounding box center [504, 203] width 628 height 46
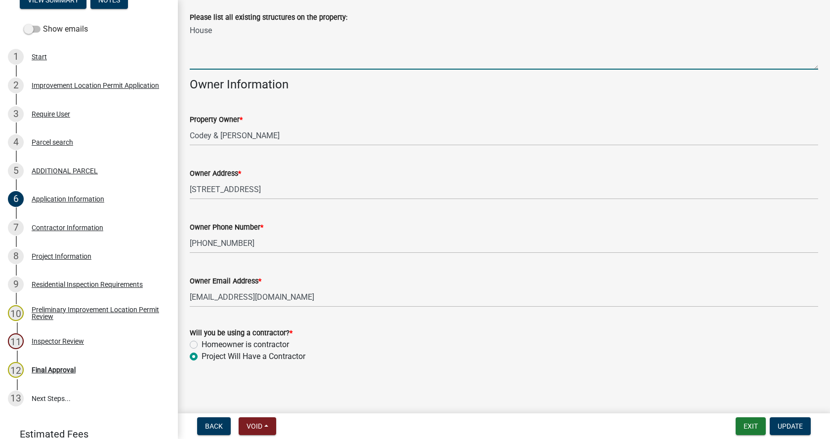
scroll to position [404, 0]
type textarea "House"
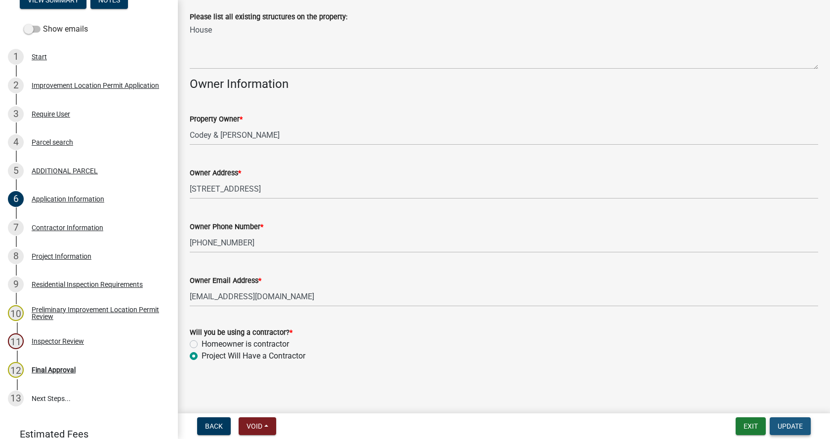
click at [795, 425] on span "Update" at bounding box center [789, 426] width 25 height 8
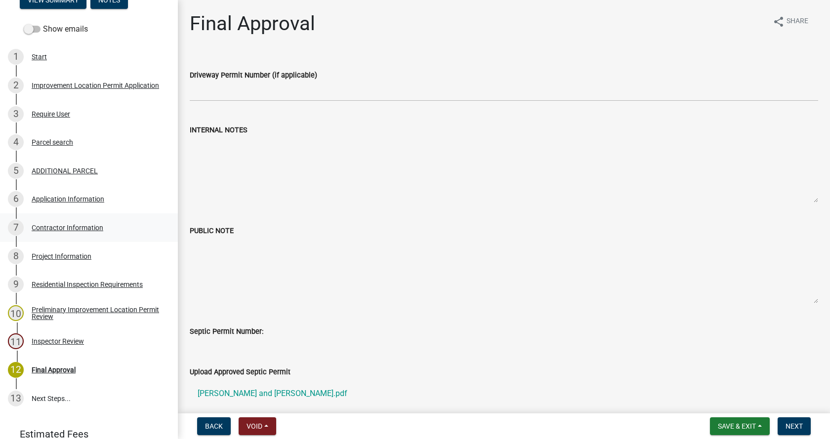
click at [45, 226] on div "Contractor Information" at bounding box center [68, 227] width 72 height 7
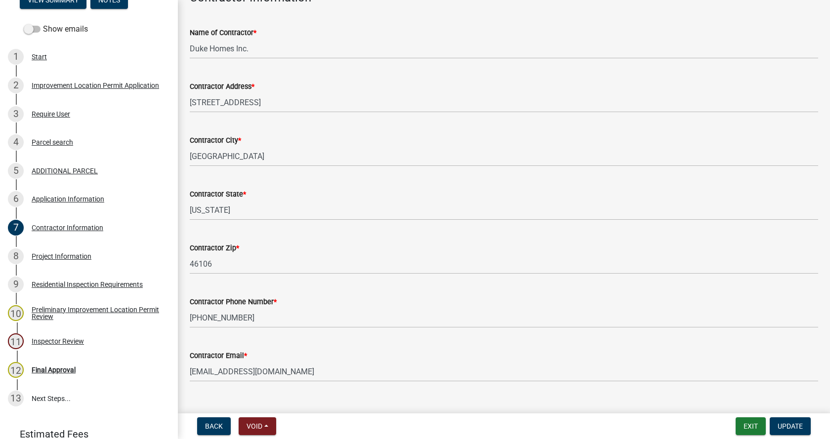
scroll to position [83, 0]
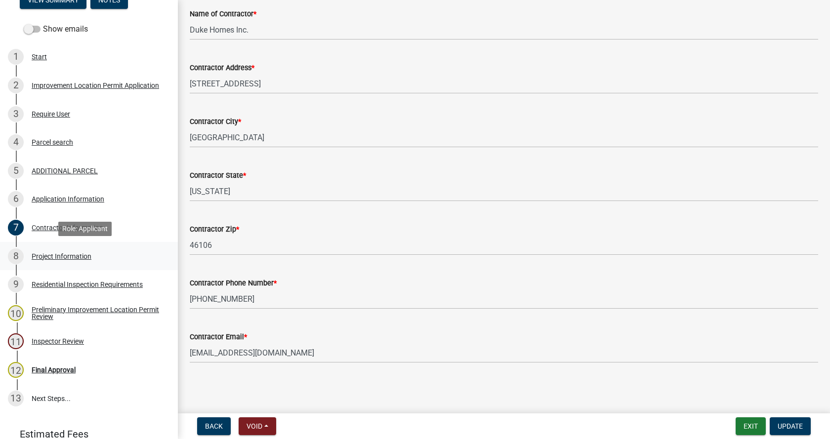
click at [37, 254] on div "Project Information" at bounding box center [62, 256] width 60 height 7
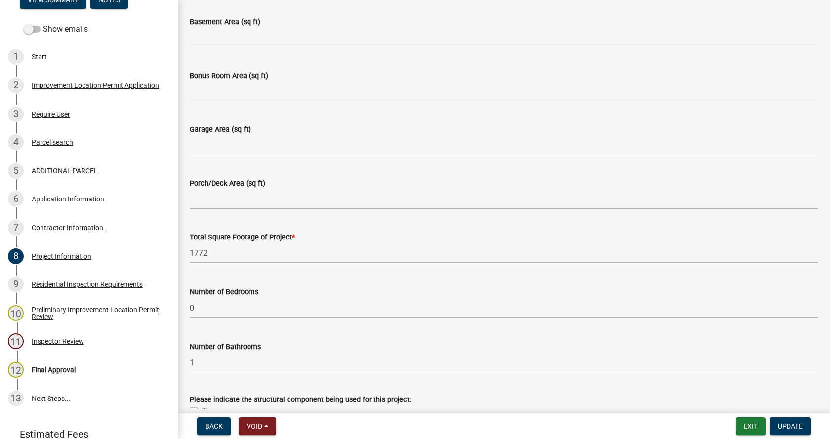
scroll to position [543, 0]
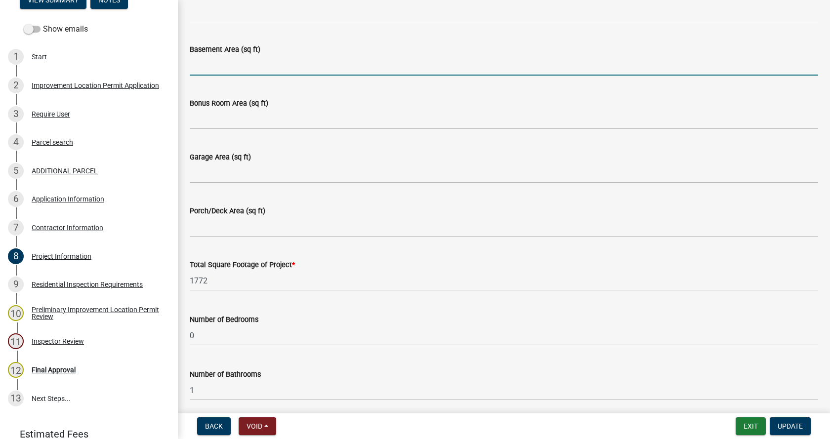
click at [203, 66] on input "Basement Area (sq ft)" at bounding box center [504, 65] width 628 height 20
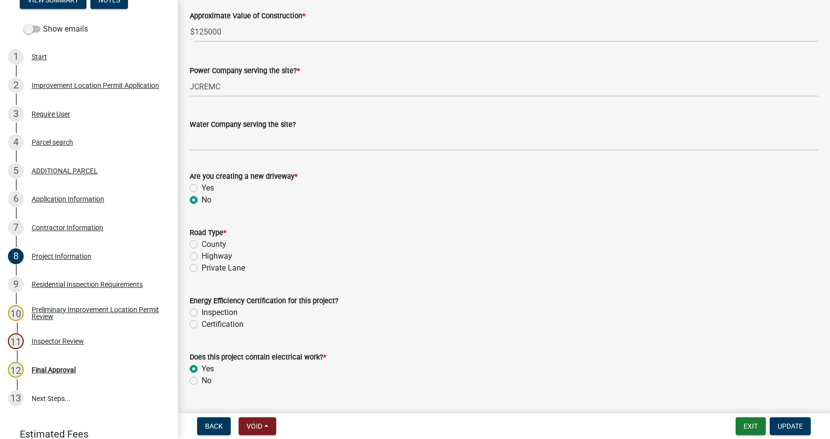
scroll to position [1037, 0]
type input "1772"
click at [201, 242] on label "County" at bounding box center [213, 244] width 25 height 12
click at [201, 242] on input "County" at bounding box center [204, 241] width 6 height 6
radio input "true"
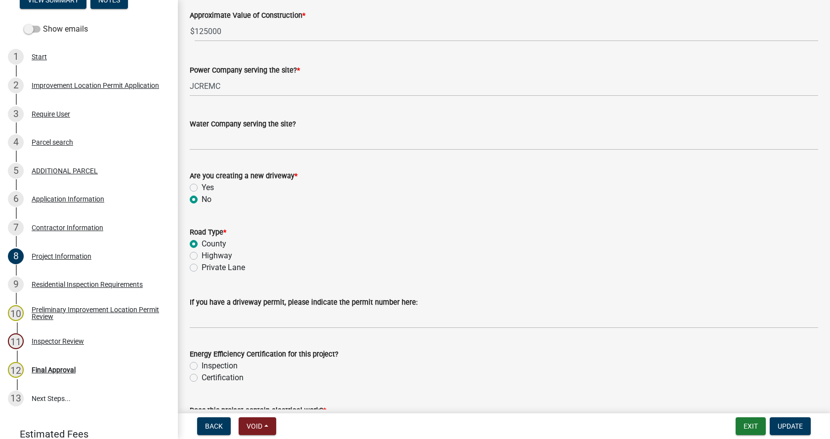
click at [201, 268] on label "Private Lane" at bounding box center [222, 268] width 43 height 12
click at [201, 268] on input "Private Lane" at bounding box center [204, 265] width 6 height 6
radio input "true"
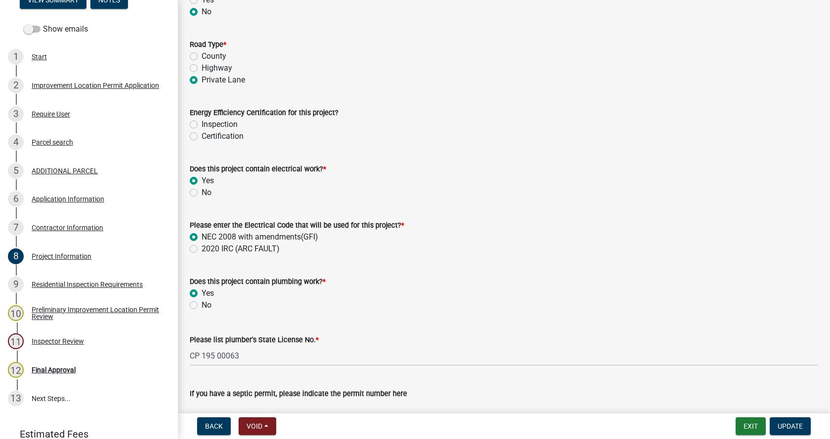
scroll to position [1234, 0]
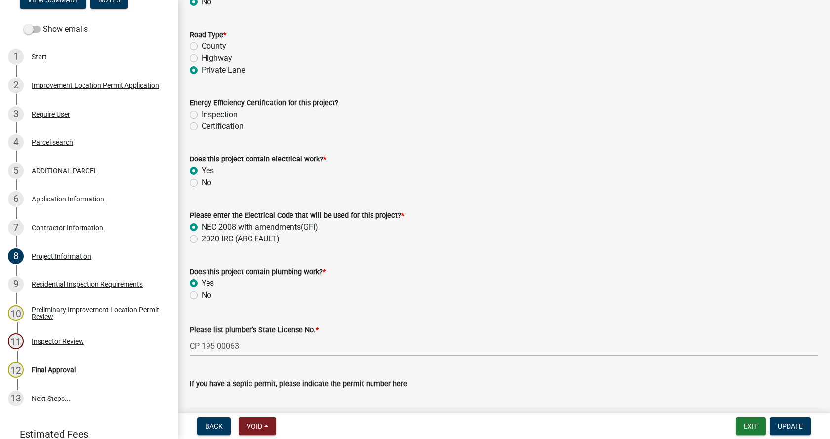
click at [201, 114] on label "Inspection" at bounding box center [219, 115] width 36 height 12
click at [201, 114] on input "Inspection" at bounding box center [204, 112] width 6 height 6
radio input "true"
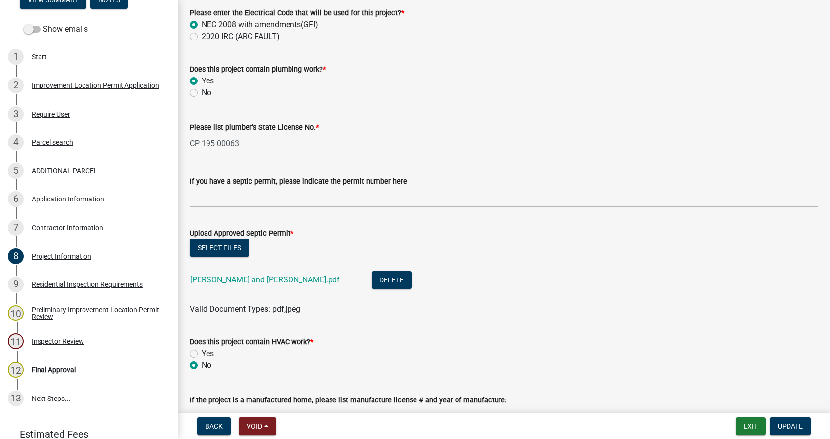
scroll to position [1481, 0]
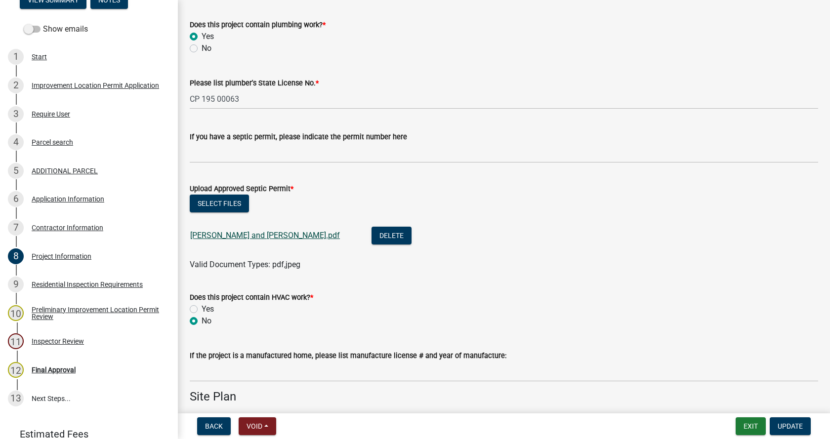
click at [213, 235] on link "[PERSON_NAME] and [PERSON_NAME].pdf" at bounding box center [265, 235] width 150 height 9
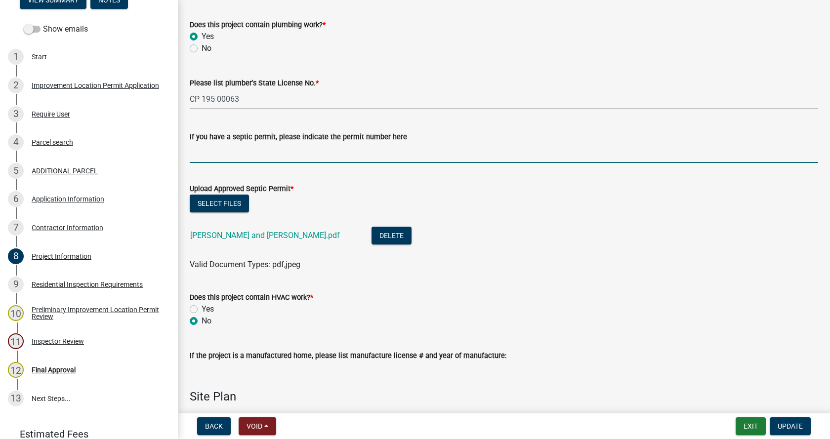
click at [214, 157] on input "If you have a septic permit, please indicate the permit number here" at bounding box center [504, 153] width 628 height 20
type input "letter"
click at [795, 423] on span "Update" at bounding box center [789, 426] width 25 height 8
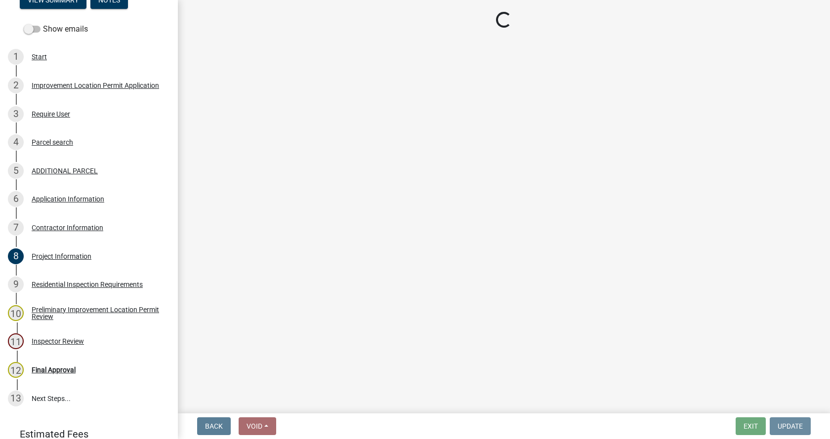
scroll to position [0, 0]
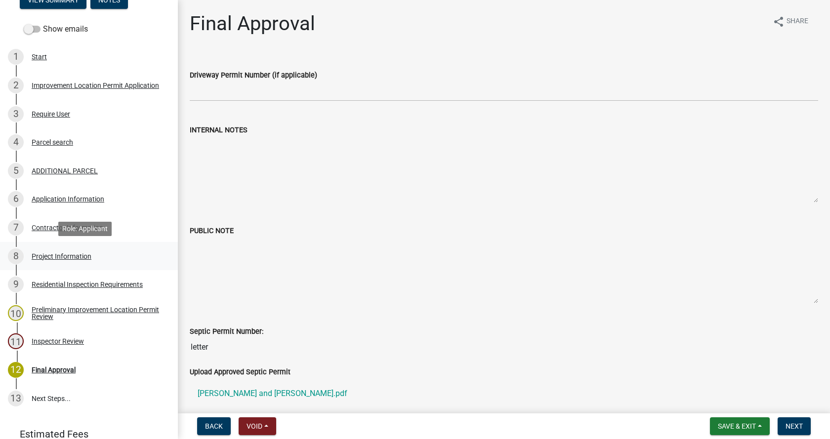
click at [37, 253] on div "Project Information" at bounding box center [62, 256] width 60 height 7
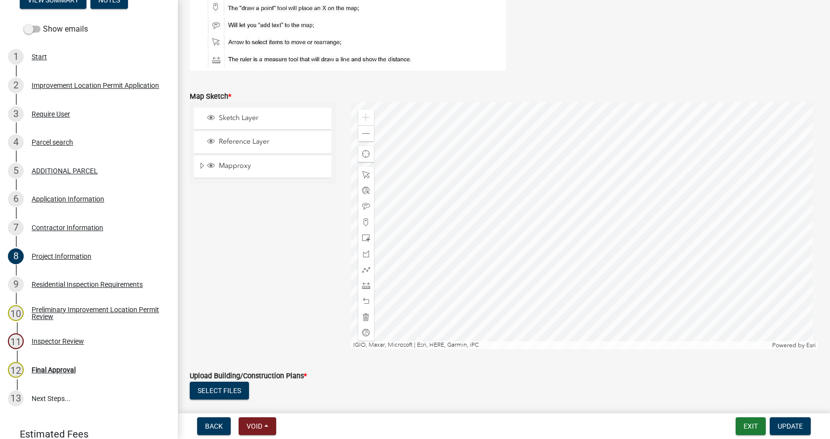
scroll to position [2024, 0]
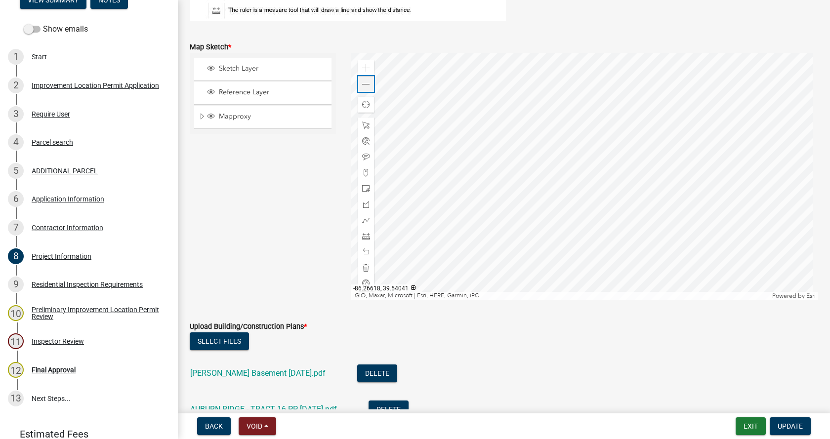
click at [362, 82] on span at bounding box center [366, 84] width 8 height 8
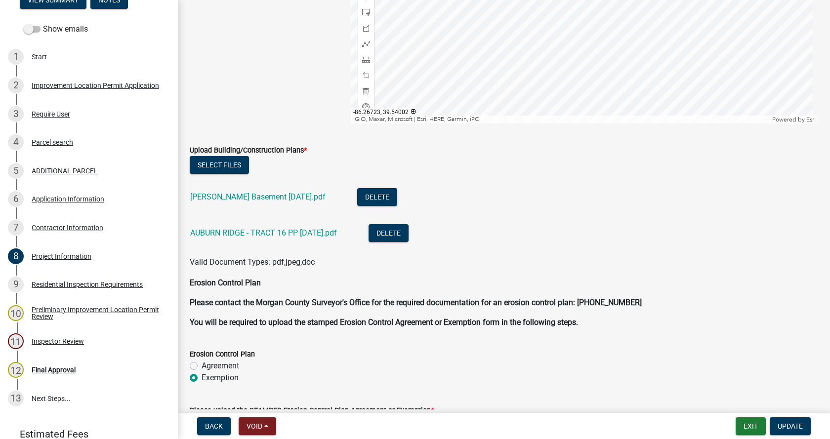
scroll to position [2222, 0]
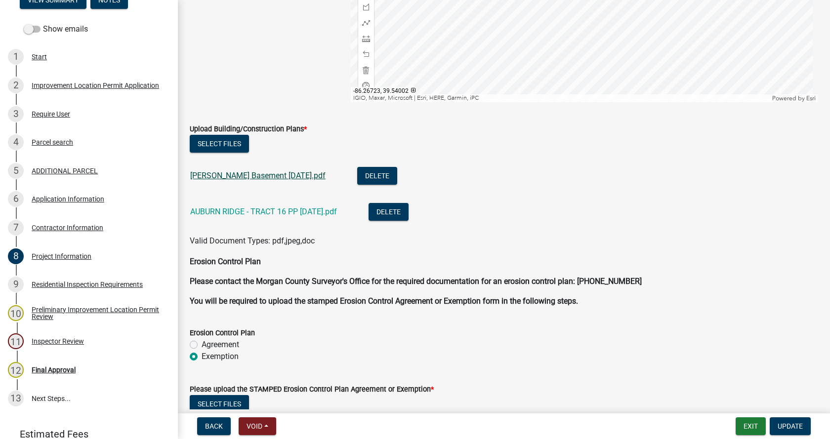
click at [225, 173] on link "[PERSON_NAME] Basement [DATE].pdf" at bounding box center [257, 175] width 135 height 9
click at [229, 207] on link "AUBURN RIDGE - TRACT 16 PP [DATE].pdf" at bounding box center [263, 211] width 147 height 9
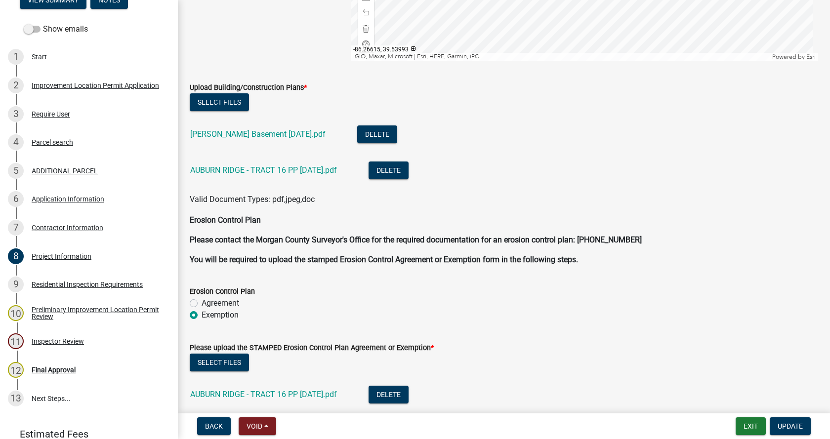
scroll to position [2351, 0]
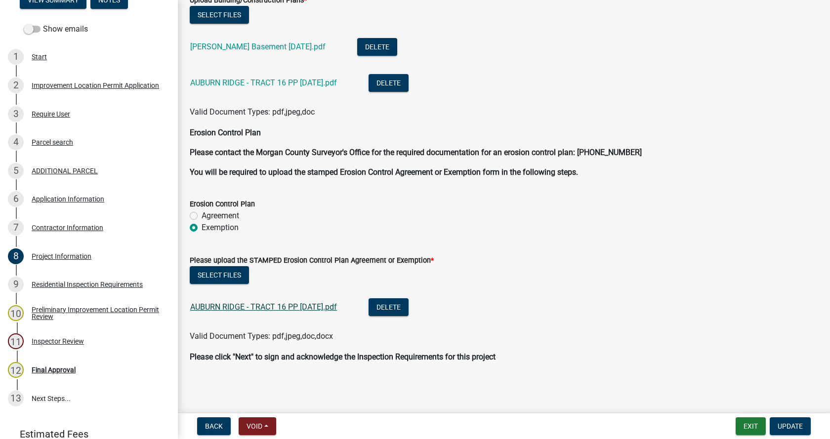
click at [235, 306] on link "AUBURN RIDGE - TRACT 16 PP [DATE].pdf" at bounding box center [263, 306] width 147 height 9
click at [795, 423] on span "Update" at bounding box center [789, 426] width 25 height 8
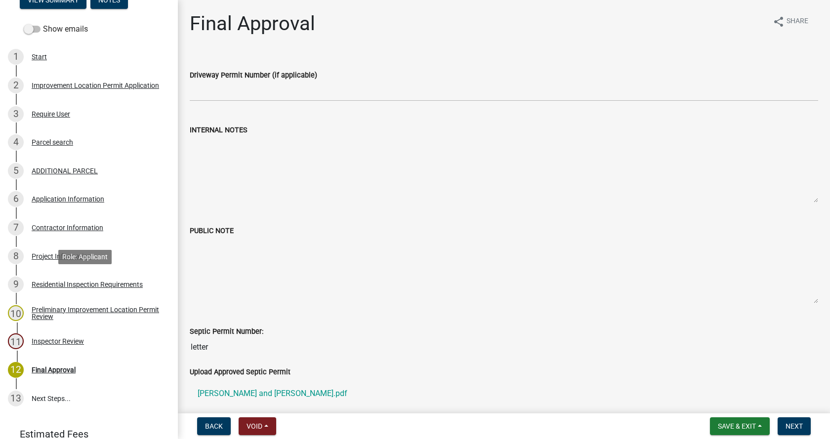
click at [38, 281] on div "Residential Inspection Requirements" at bounding box center [87, 284] width 111 height 7
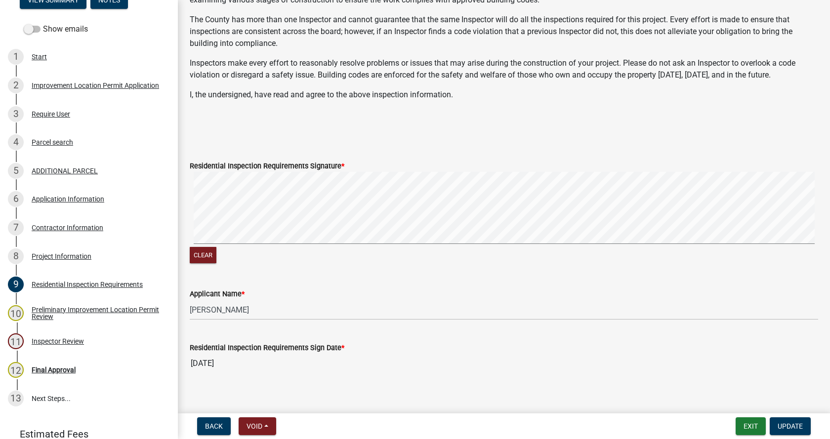
scroll to position [220, 0]
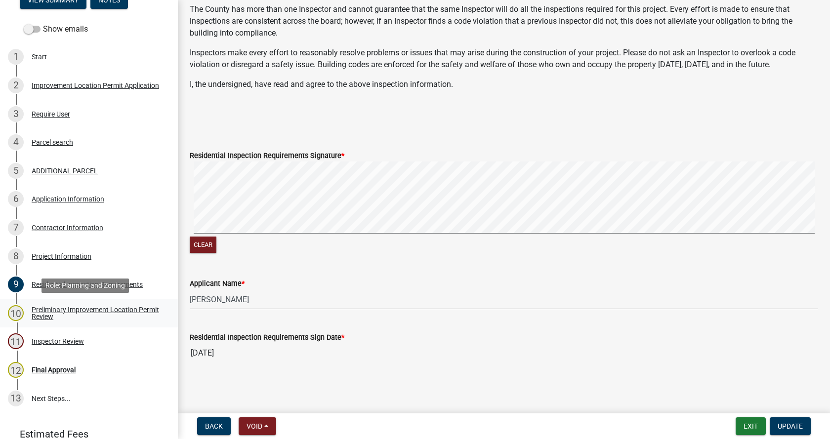
click at [38, 308] on div "Preliminary Improvement Location Permit Review" at bounding box center [97, 313] width 130 height 14
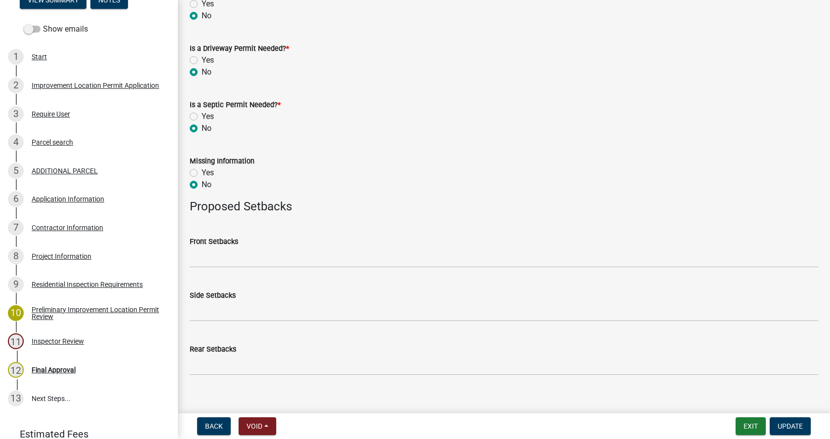
scroll to position [483, 0]
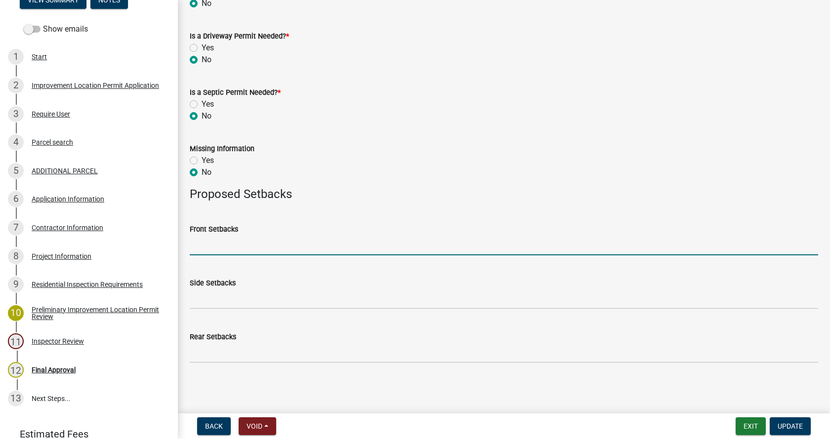
click at [222, 249] on input "Front Setbacks" at bounding box center [504, 245] width 628 height 20
type input "n/a"
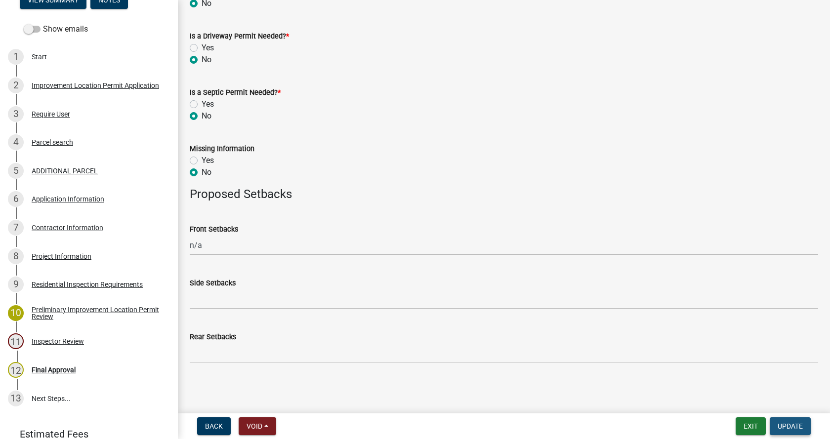
click at [788, 424] on span "Update" at bounding box center [789, 426] width 25 height 8
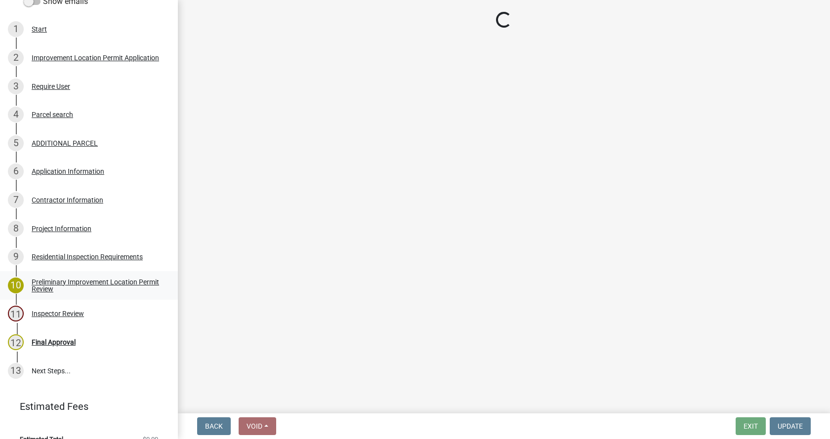
scroll to position [191, 0]
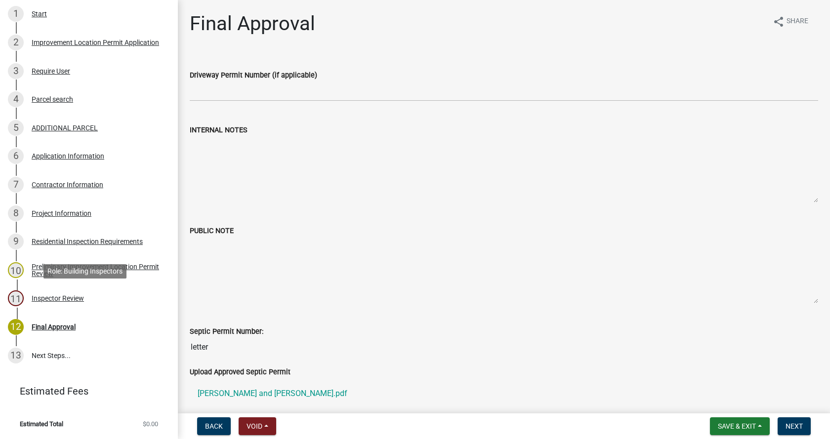
click at [36, 296] on div "Inspector Review" at bounding box center [58, 298] width 52 height 7
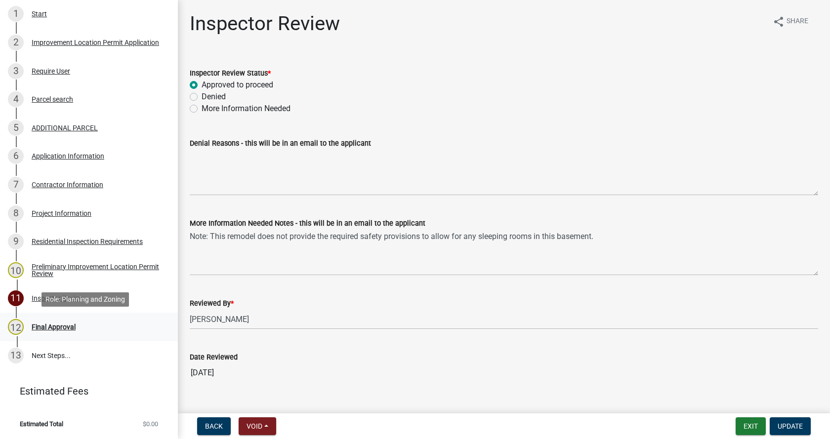
click at [39, 324] on div "Final Approval" at bounding box center [54, 326] width 44 height 7
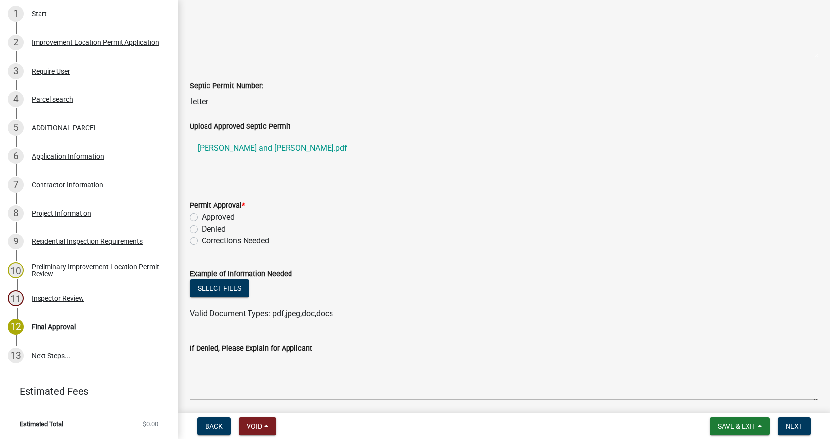
scroll to position [296, 0]
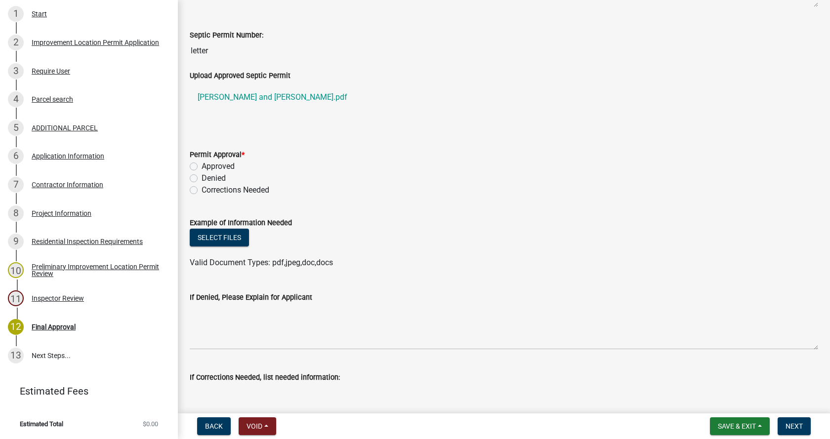
click at [201, 165] on label "Approved" at bounding box center [217, 166] width 33 height 12
click at [201, 165] on input "Approved" at bounding box center [204, 163] width 6 height 6
radio input "true"
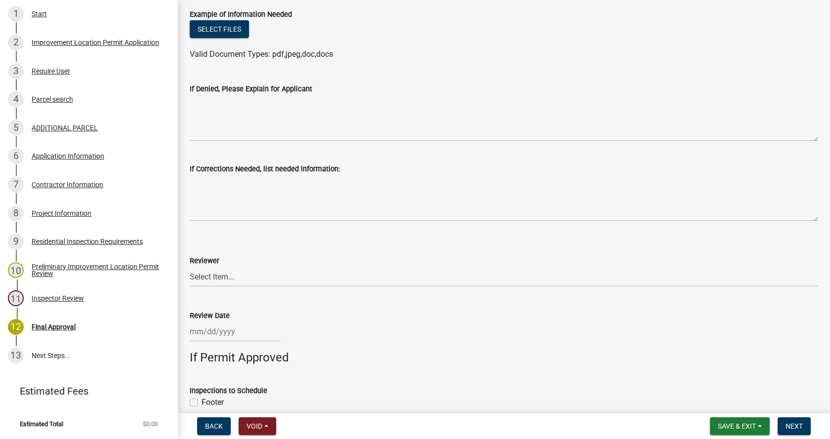
scroll to position [543, 0]
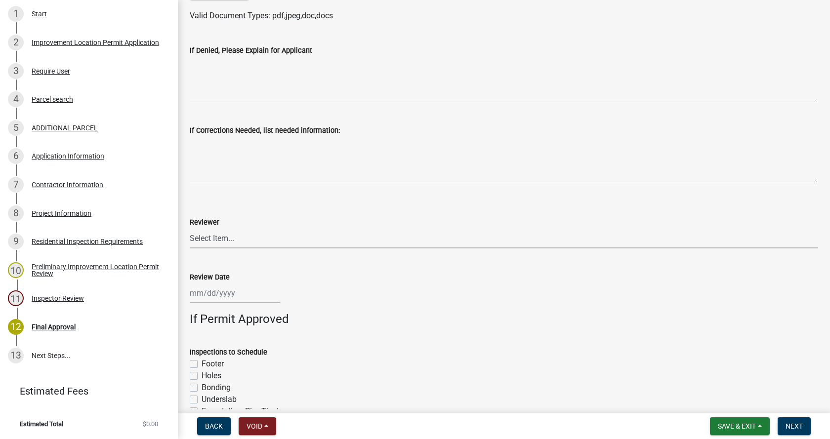
click at [227, 239] on select "Select Item... [PERSON_NAME] [PERSON_NAME] [PERSON_NAME]" at bounding box center [504, 238] width 628 height 20
click at [190, 228] on select "Select Item... [PERSON_NAME] [PERSON_NAME] [PERSON_NAME]" at bounding box center [504, 238] width 628 height 20
select select "4bf9213e-c266-4258-8e9b-d5f6a07002fa"
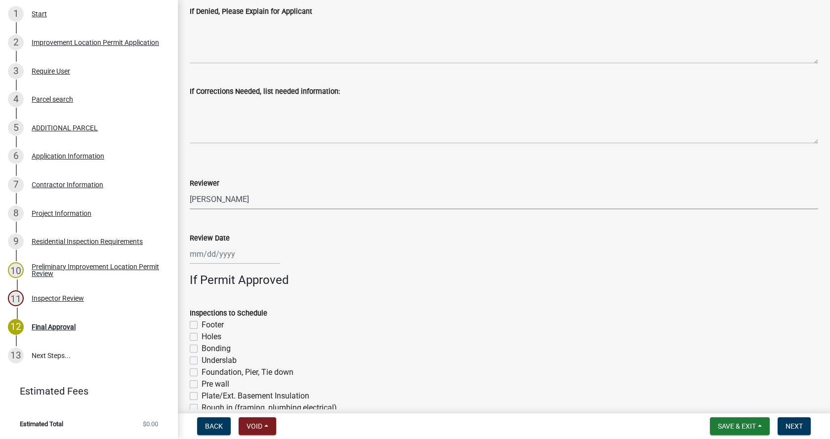
scroll to position [642, 0]
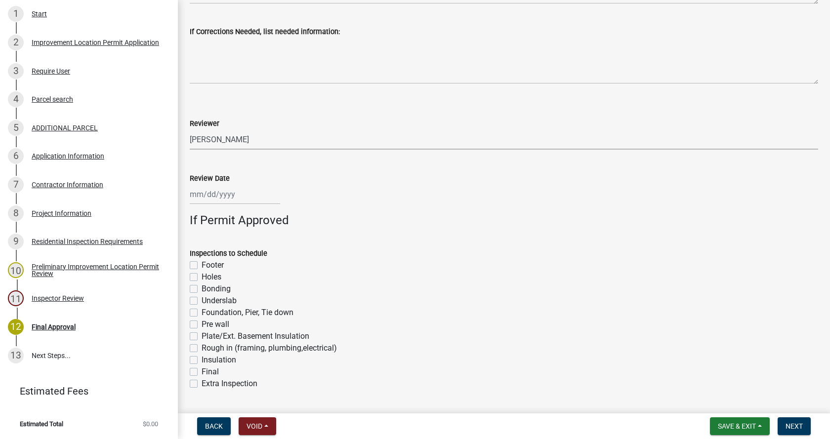
select select "9"
select select "2025"
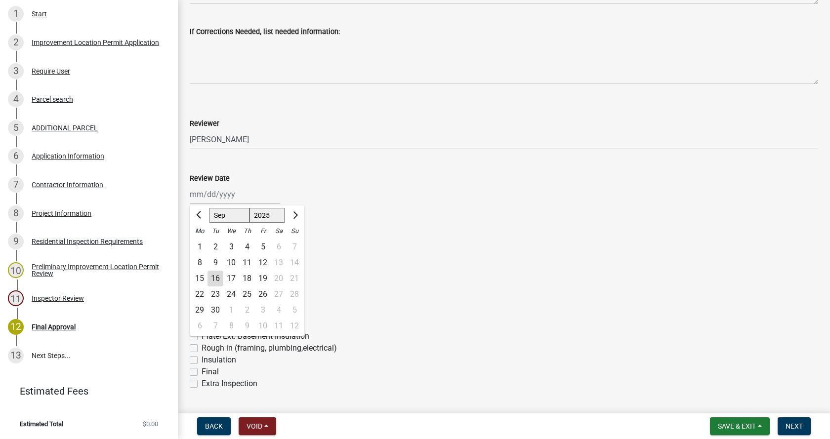
click at [206, 197] on div "[PERSON_NAME] Feb Mar Apr [PERSON_NAME][DATE] Oct Nov [DATE] 1526 1527 1528 152…" at bounding box center [235, 194] width 90 height 20
click at [218, 278] on div "16" at bounding box center [215, 279] width 16 height 16
type input "[DATE]"
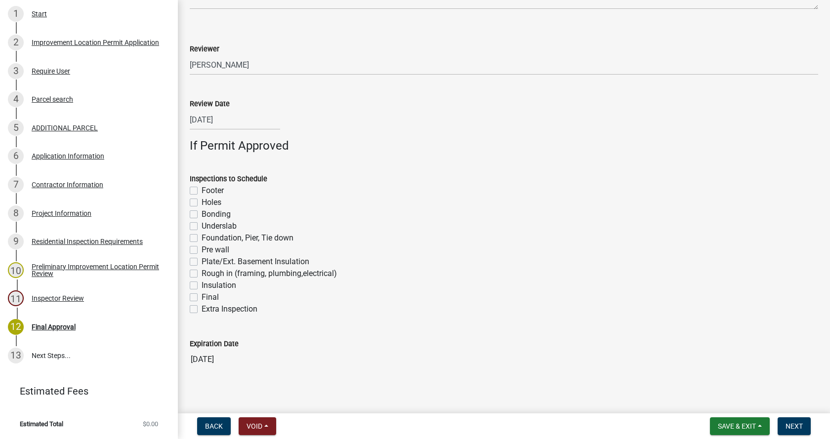
scroll to position [724, 0]
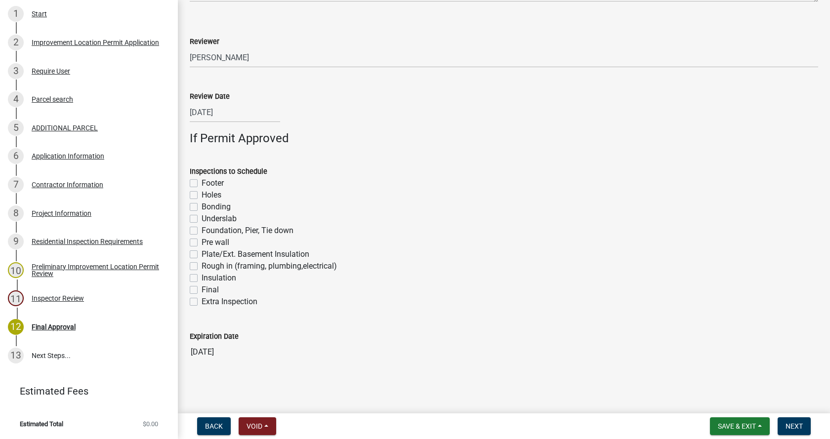
click at [201, 263] on label "Rough in (framing, plumbing,electrical)" at bounding box center [268, 266] width 135 height 12
click at [201, 263] on input "Rough in (framing, plumbing,electrical)" at bounding box center [204, 263] width 6 height 6
checkbox input "true"
checkbox input "false"
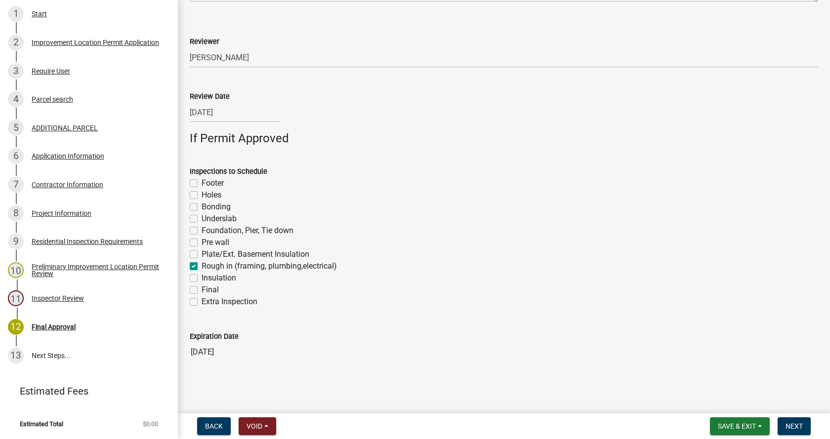
checkbox input "false"
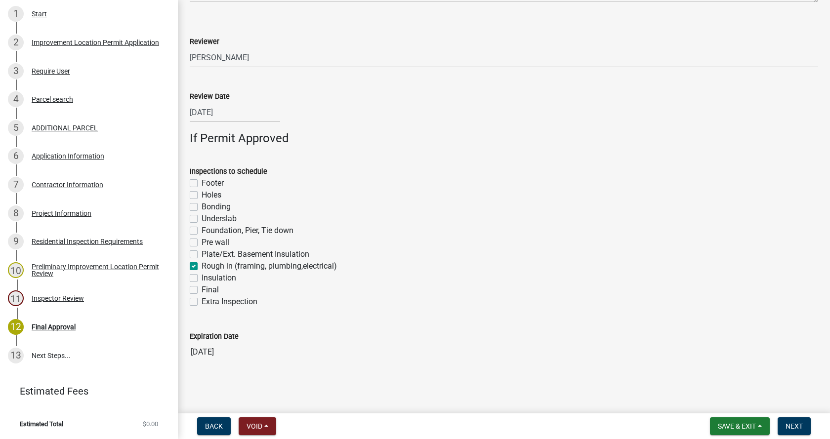
checkbox input "true"
checkbox input "false"
click at [201, 278] on label "Insulation" at bounding box center [218, 278] width 35 height 12
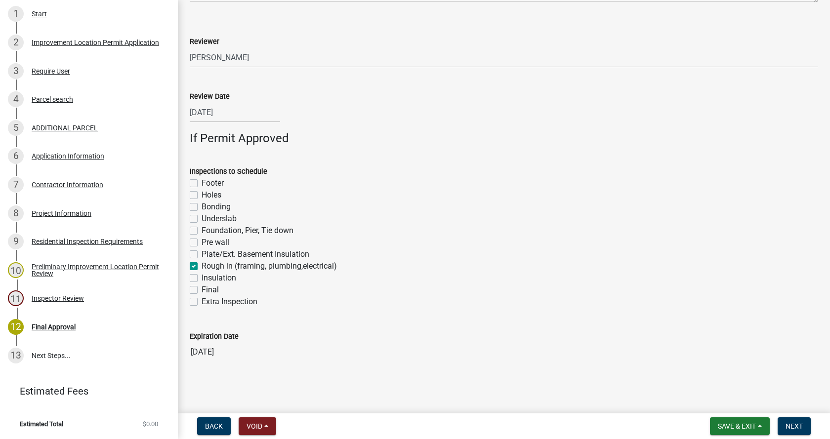
click at [201, 278] on input "Insulation" at bounding box center [204, 275] width 6 height 6
checkbox input "true"
checkbox input "false"
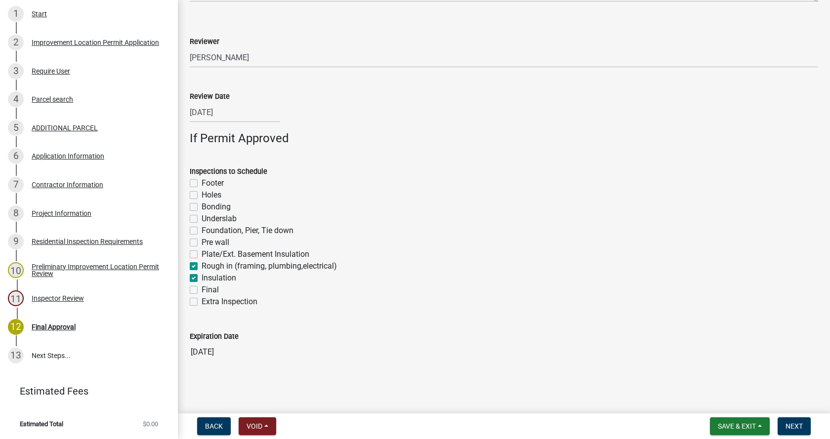
checkbox input "false"
checkbox input "true"
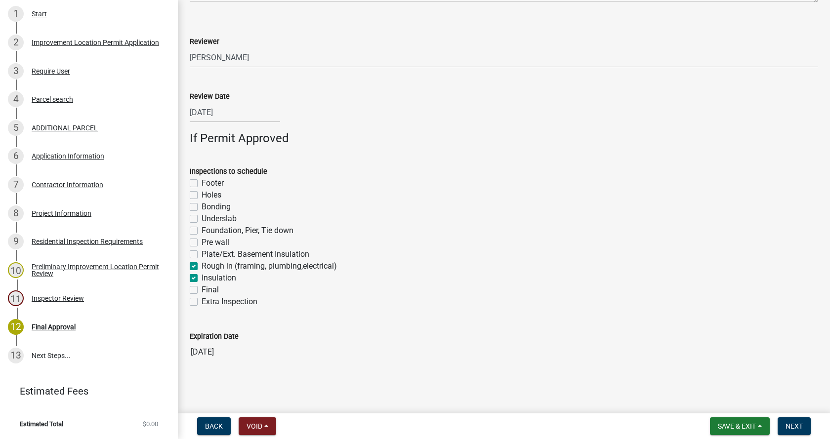
checkbox input "true"
checkbox input "false"
click at [201, 291] on label "Final" at bounding box center [209, 290] width 17 height 12
click at [201, 290] on input "Final" at bounding box center [204, 287] width 6 height 6
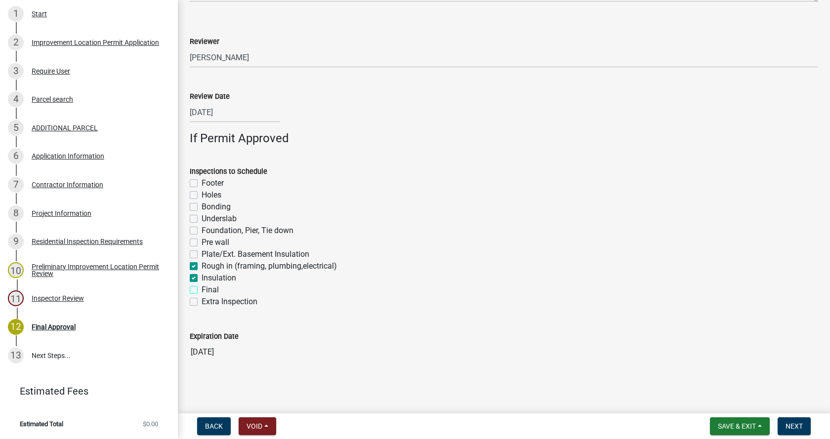
checkbox input "true"
checkbox input "false"
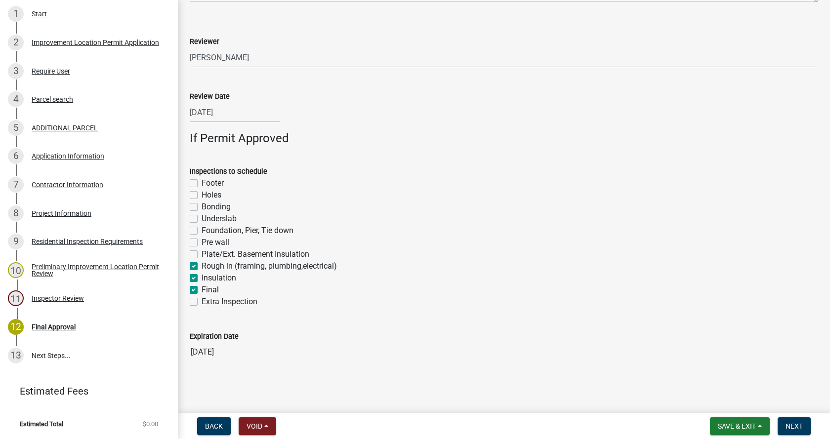
checkbox input "false"
checkbox input "true"
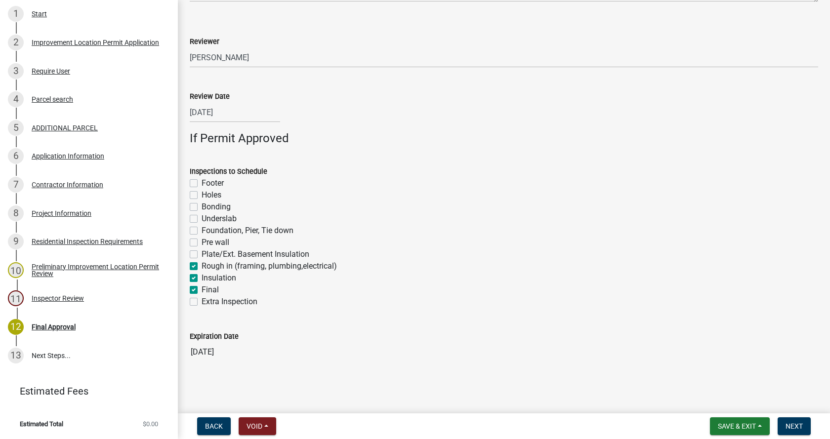
checkbox input "true"
checkbox input "false"
click at [793, 424] on span "Next" at bounding box center [793, 426] width 17 height 8
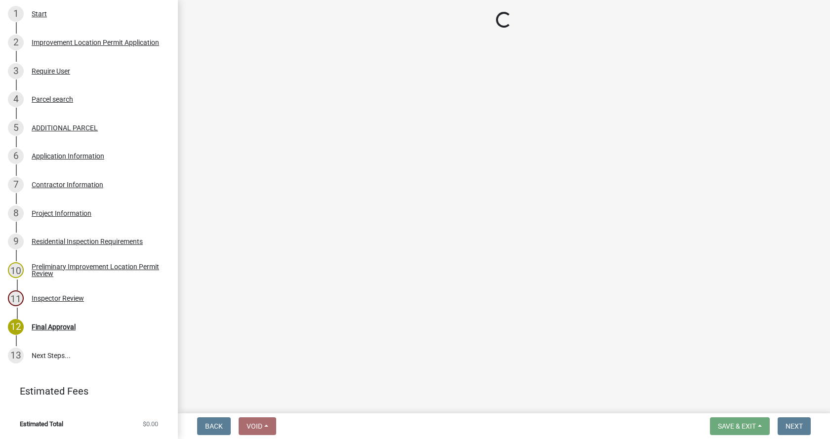
scroll to position [390, 0]
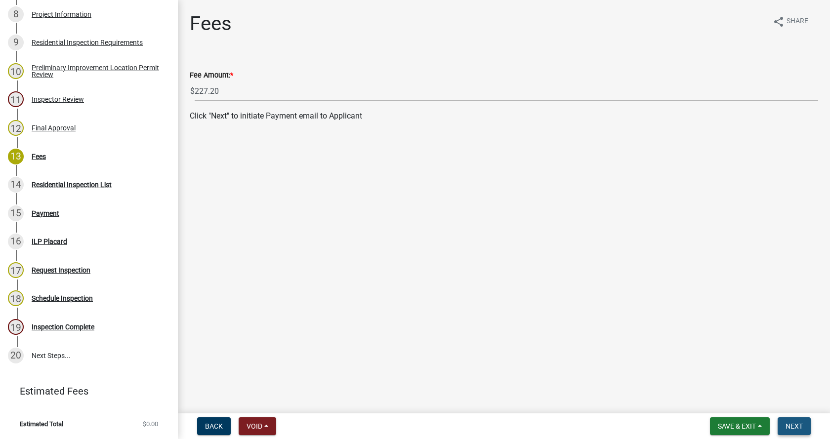
click at [797, 423] on span "Next" at bounding box center [793, 426] width 17 height 8
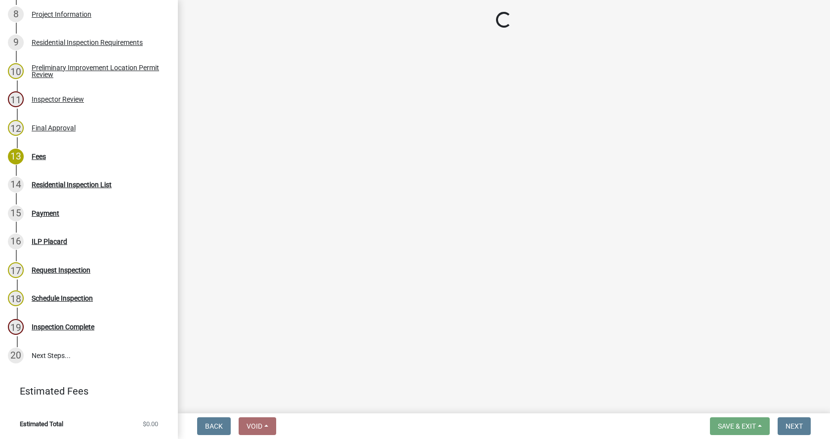
select select "3: 3"
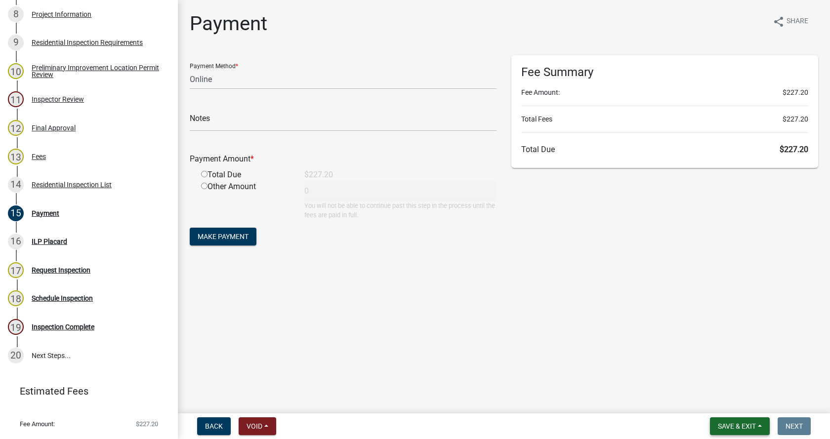
click at [759, 425] on button "Save & Exit" at bounding box center [740, 426] width 60 height 18
click at [710, 400] on button "Save & Exit" at bounding box center [729, 401] width 79 height 24
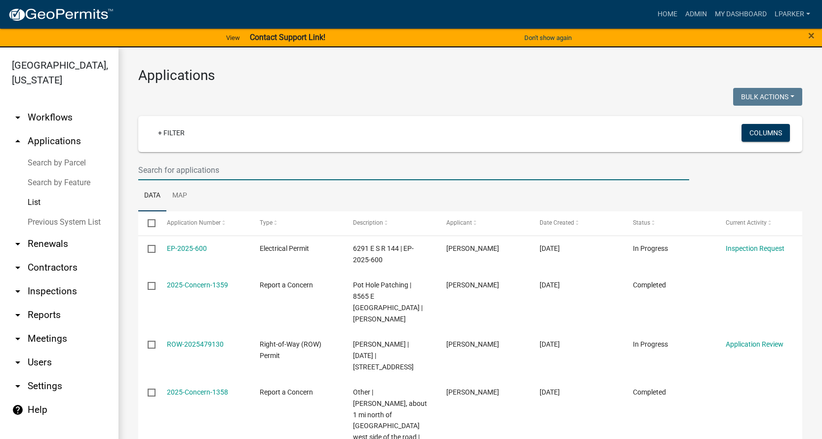
click at [166, 167] on input "text" at bounding box center [413, 170] width 551 height 20
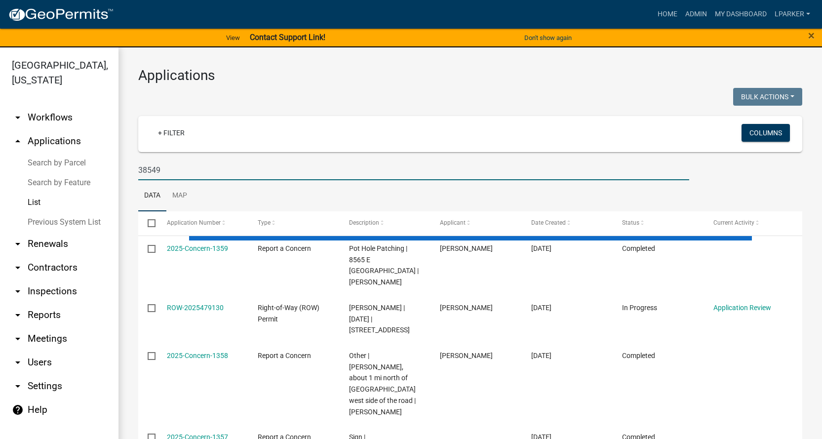
type input "38549"
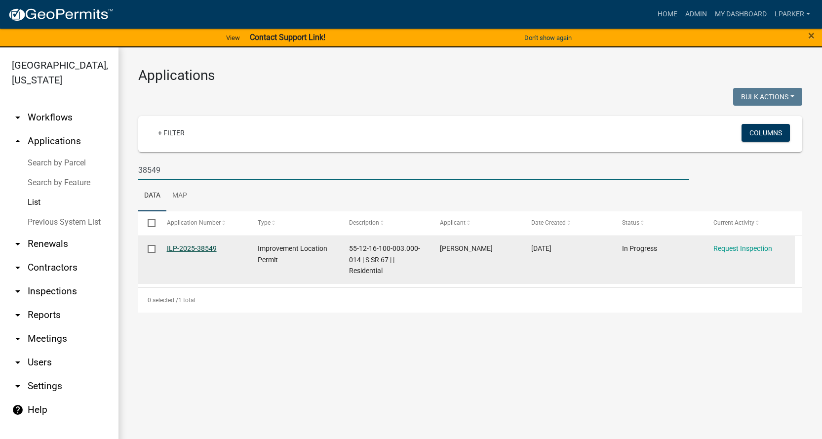
click at [180, 246] on link "ILP-2025-38549" at bounding box center [192, 248] width 50 height 8
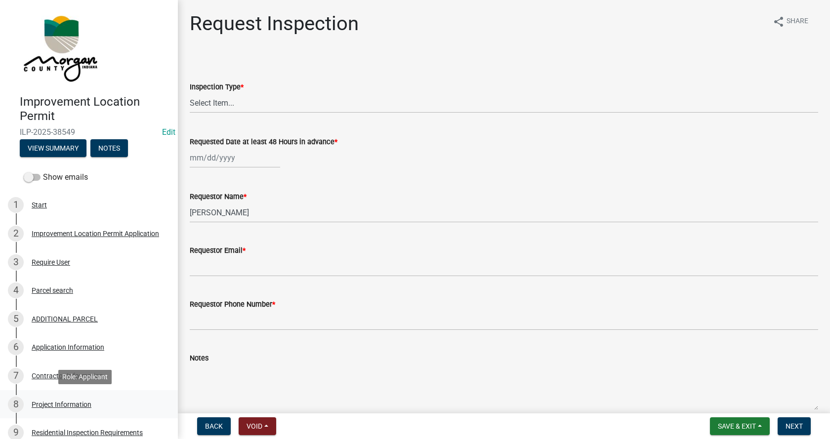
click at [39, 403] on div "Project Information" at bounding box center [62, 404] width 60 height 7
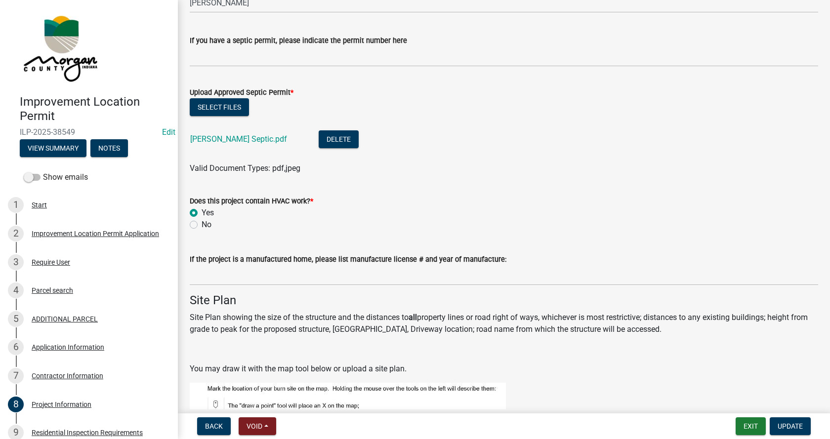
scroll to position [1728, 0]
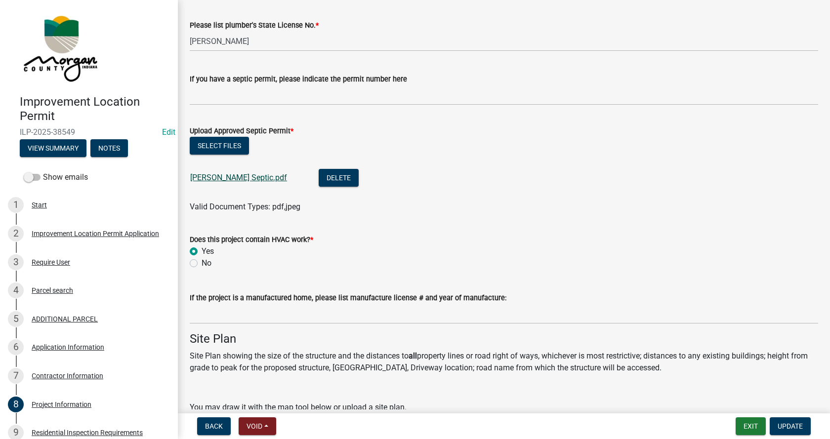
click at [207, 177] on link "[PERSON_NAME] Septic.pdf" at bounding box center [238, 177] width 97 height 9
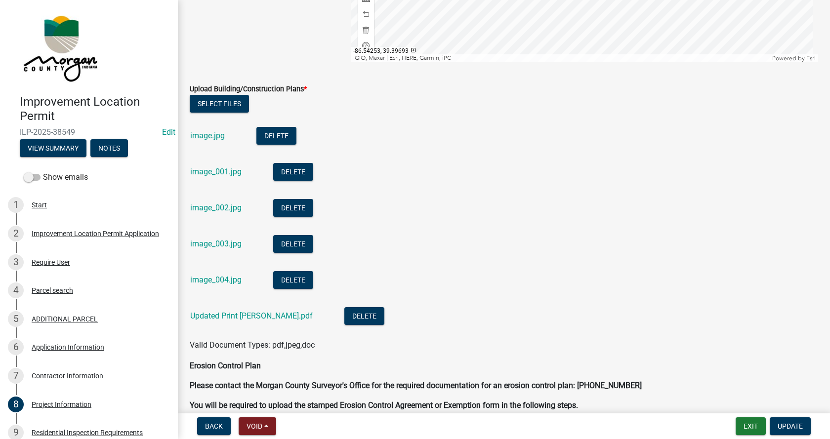
scroll to position [2469, 0]
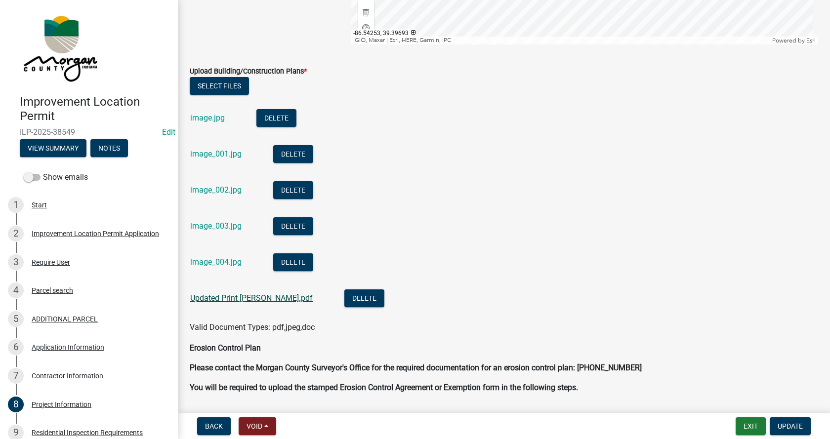
click at [223, 300] on link "Updated Print [PERSON_NAME].pdf" at bounding box center [251, 297] width 122 height 9
click at [211, 118] on link "image.jpg" at bounding box center [207, 117] width 35 height 9
click at [226, 157] on link "image_001.jpg" at bounding box center [215, 153] width 51 height 9
click at [230, 187] on link "image_002.jpg" at bounding box center [215, 189] width 51 height 9
click at [203, 259] on link "image_004.jpg" at bounding box center [215, 261] width 51 height 9
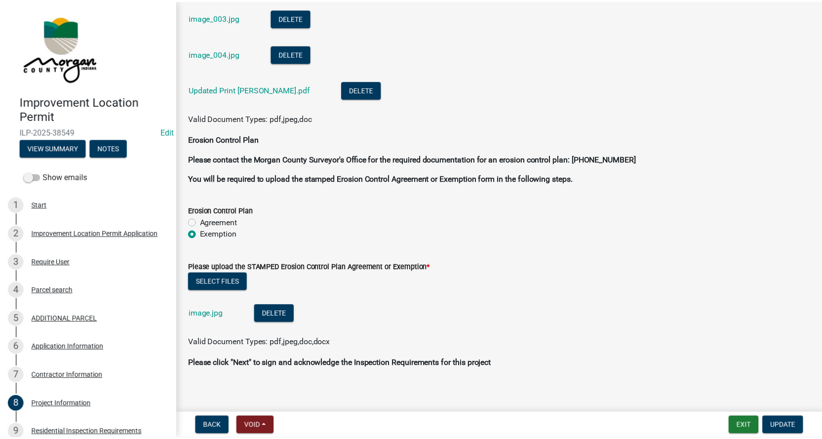
scroll to position [2684, 0]
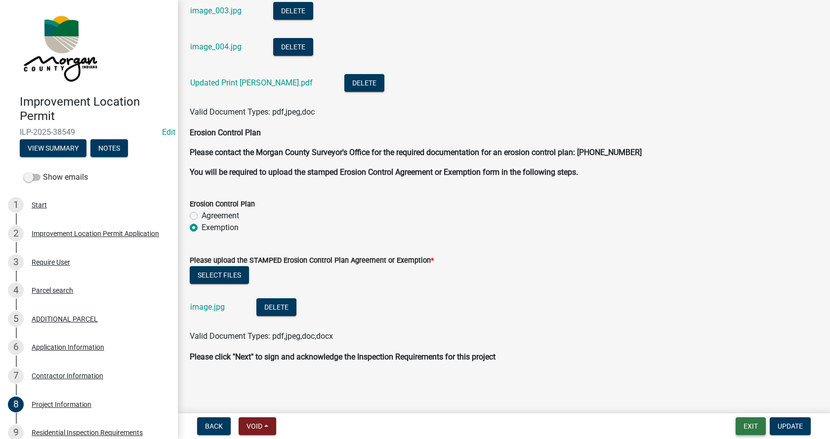
click at [746, 423] on button "Exit" at bounding box center [750, 426] width 30 height 18
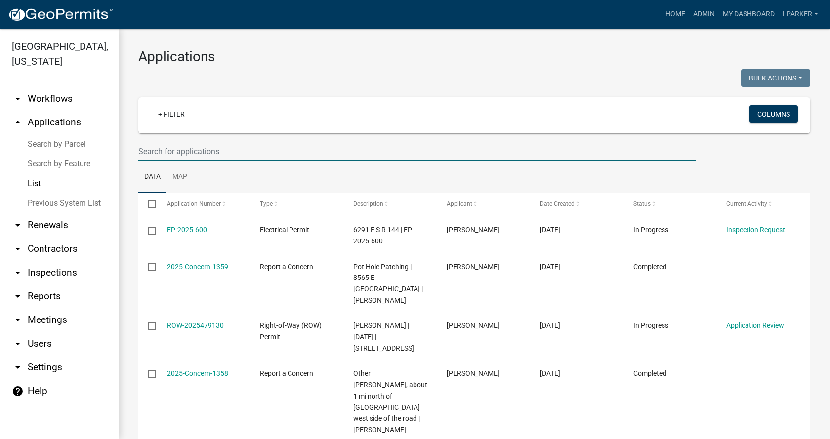
click at [207, 149] on input "text" at bounding box center [416, 151] width 557 height 20
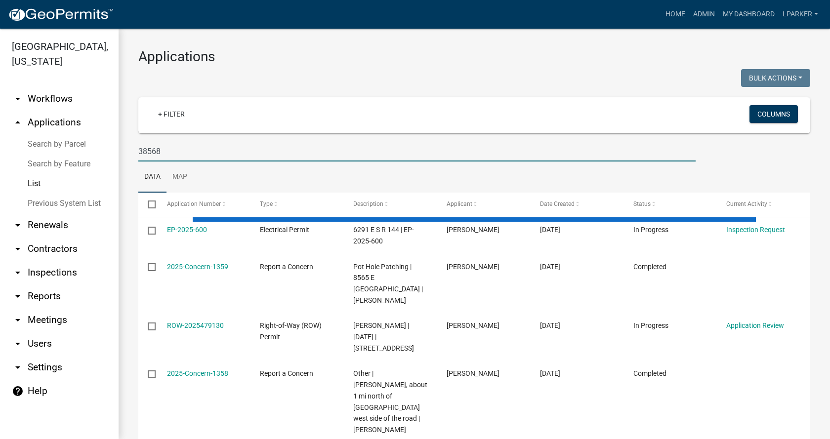
type input "38568"
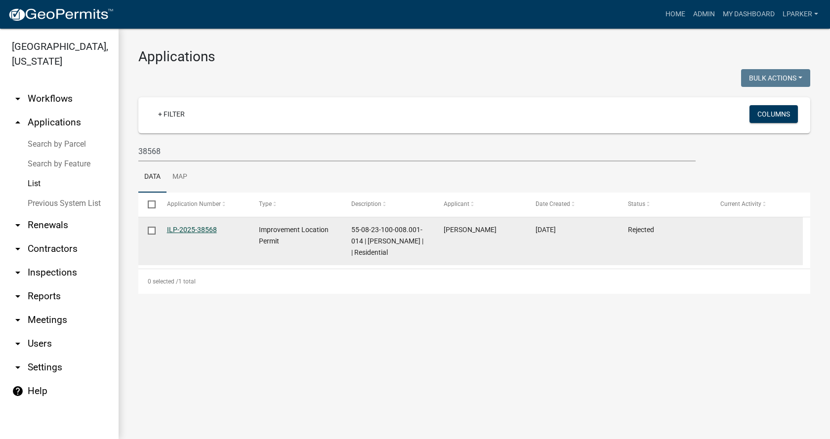
click at [193, 228] on link "ILP-2025-38568" at bounding box center [192, 230] width 50 height 8
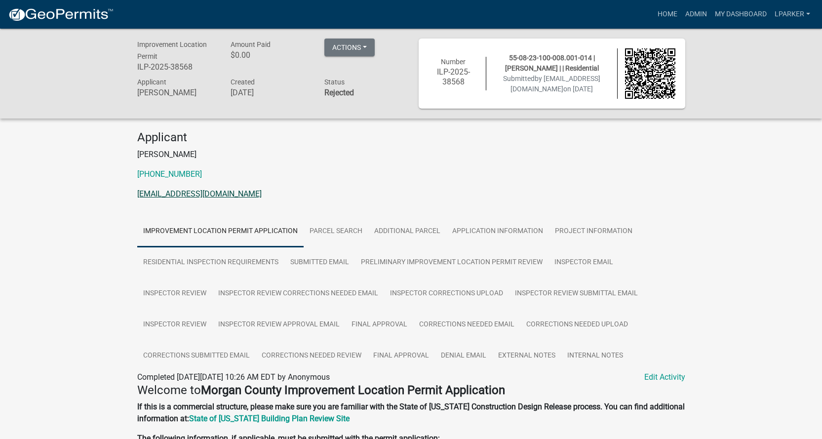
click at [185, 195] on link "[EMAIL_ADDRESS][DOMAIN_NAME]" at bounding box center [199, 193] width 124 height 9
drag, startPoint x: 245, startPoint y: 193, endPoint x: 137, endPoint y: 193, distance: 108.1
click at [137, 193] on p "[EMAIL_ADDRESS][DOMAIN_NAME]" at bounding box center [411, 194] width 548 height 12
click at [696, 12] on link "Admin" at bounding box center [696, 14] width 30 height 19
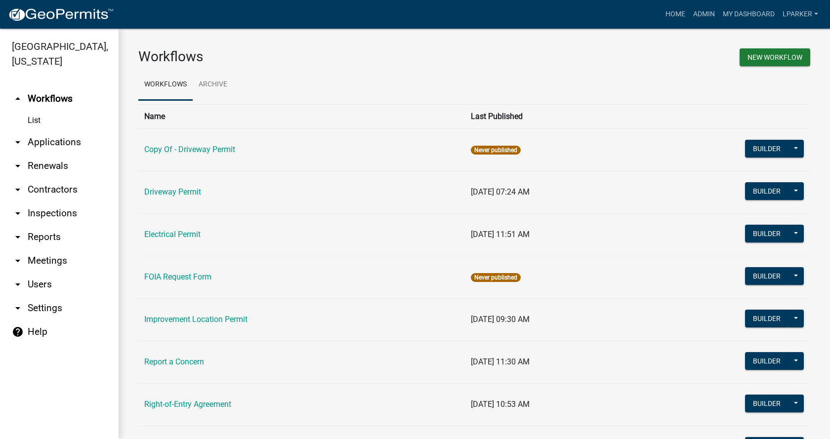
click at [43, 138] on link "arrow_drop_down Applications" at bounding box center [59, 142] width 119 height 24
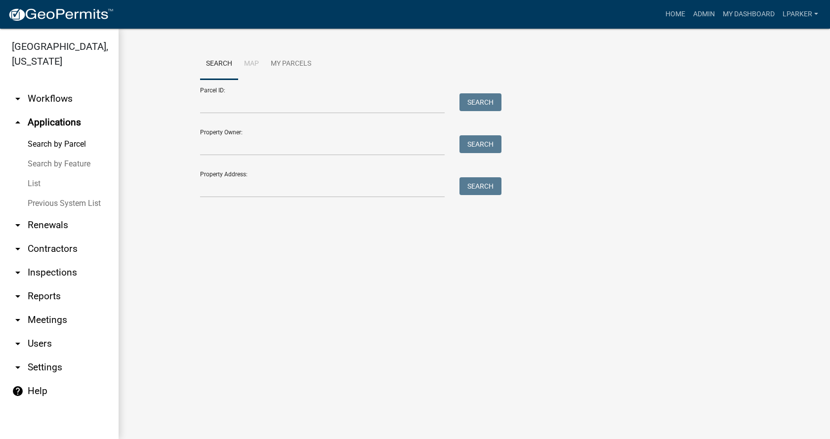
click at [35, 181] on link "List" at bounding box center [59, 184] width 119 height 20
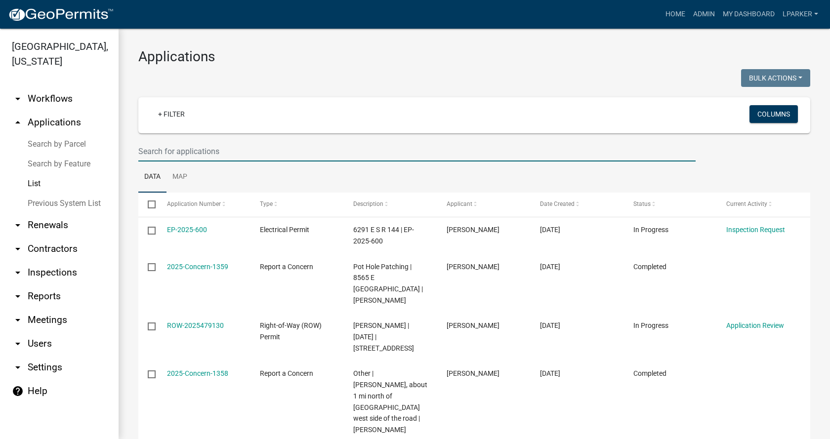
click at [234, 145] on input "text" at bounding box center [416, 151] width 557 height 20
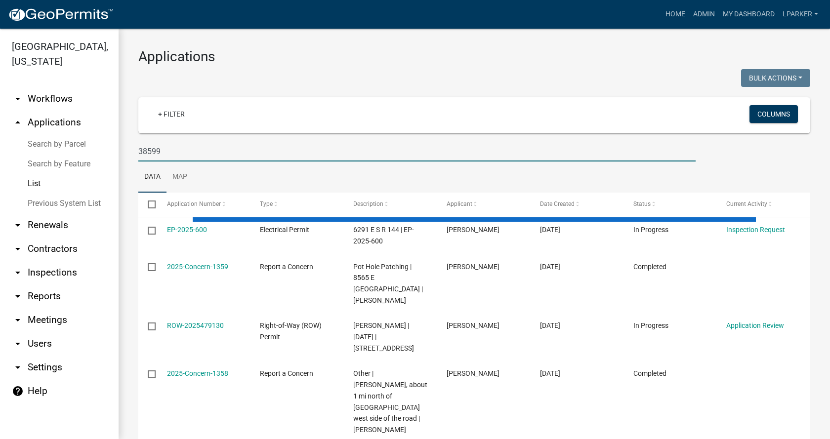
type input "38599"
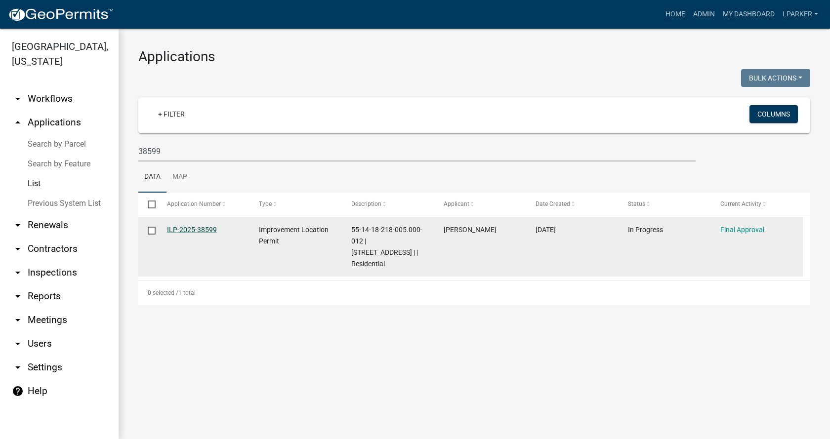
click at [188, 226] on link "ILP-2025-38599" at bounding box center [192, 230] width 50 height 8
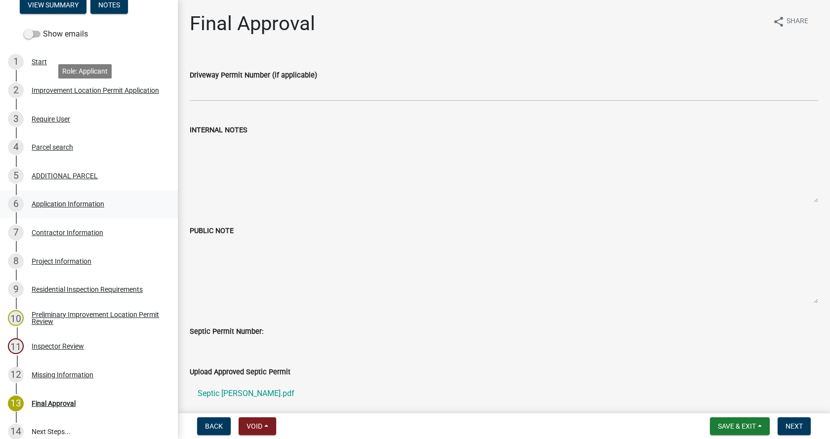
scroll to position [148, 0]
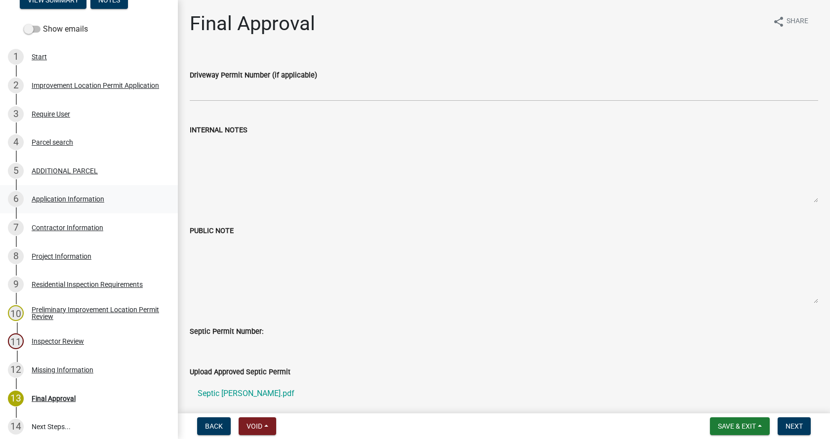
click at [40, 196] on div "Application Information" at bounding box center [68, 199] width 73 height 7
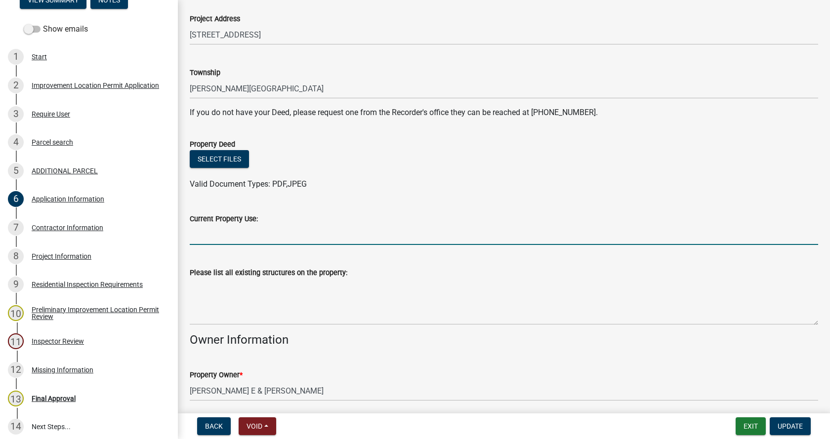
click at [208, 234] on input "Current Property Use:" at bounding box center [504, 235] width 628 height 20
type input "residential"
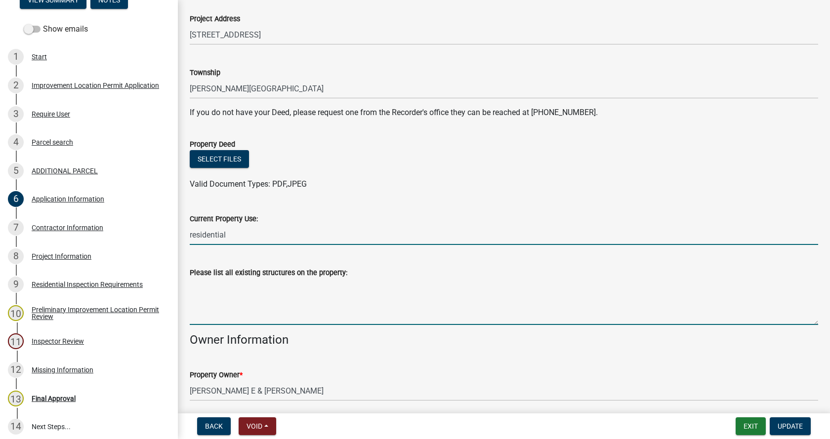
click at [199, 293] on textarea "Please list all existing structures on the property:" at bounding box center [504, 301] width 628 height 46
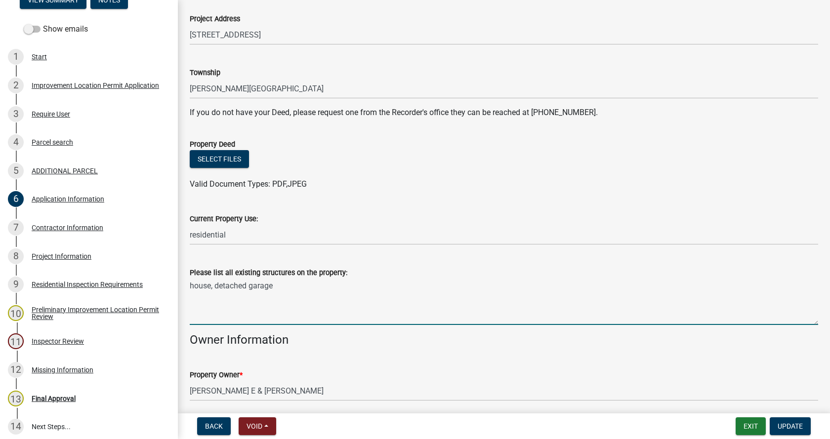
drag, startPoint x: 277, startPoint y: 284, endPoint x: 217, endPoint y: 288, distance: 60.8
click at [217, 288] on textarea "house, detached garage" at bounding box center [504, 301] width 628 height 46
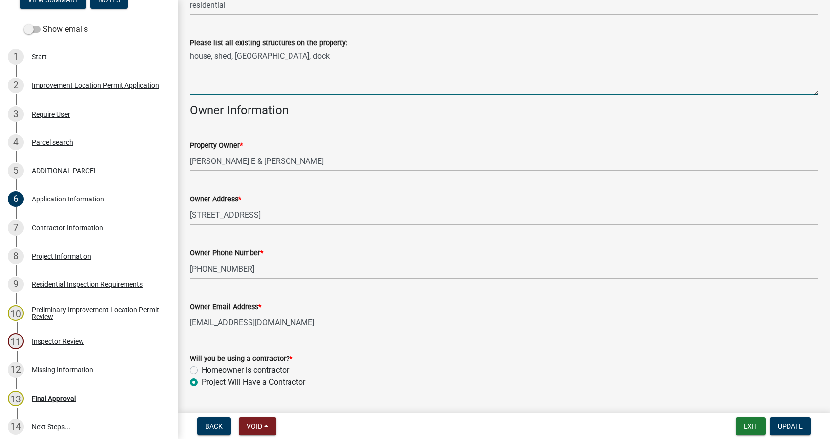
scroll to position [404, 0]
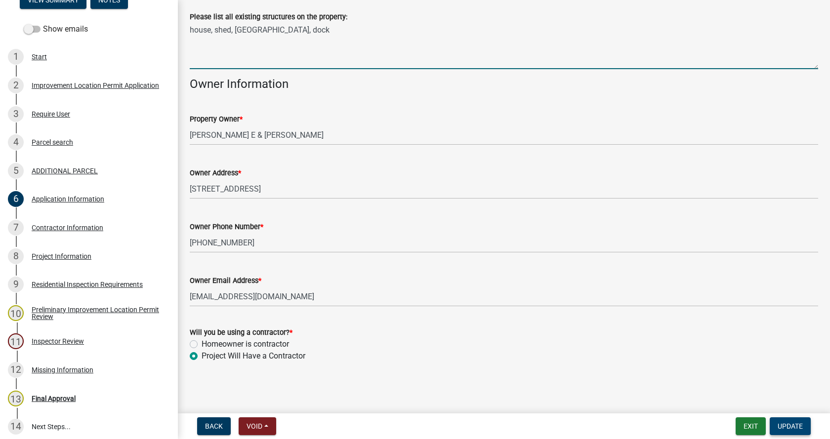
type textarea "house, shed, [GEOGRAPHIC_DATA], dock"
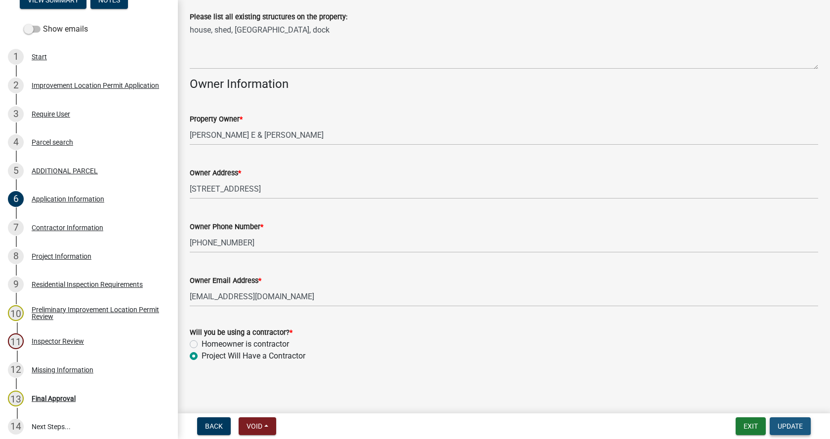
click at [795, 424] on span "Update" at bounding box center [789, 426] width 25 height 8
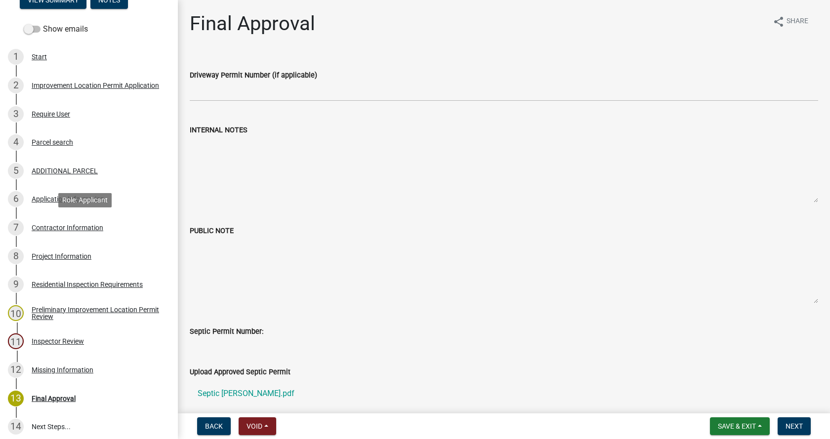
click at [38, 224] on div "Contractor Information" at bounding box center [68, 227] width 72 height 7
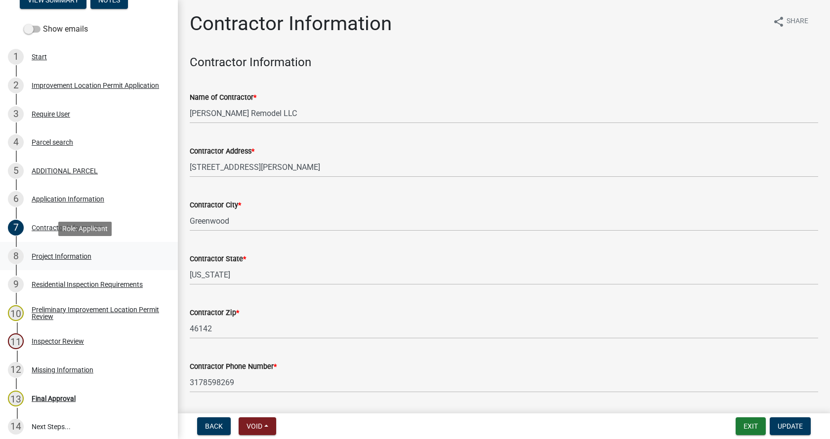
click at [39, 254] on div "Project Information" at bounding box center [62, 256] width 60 height 7
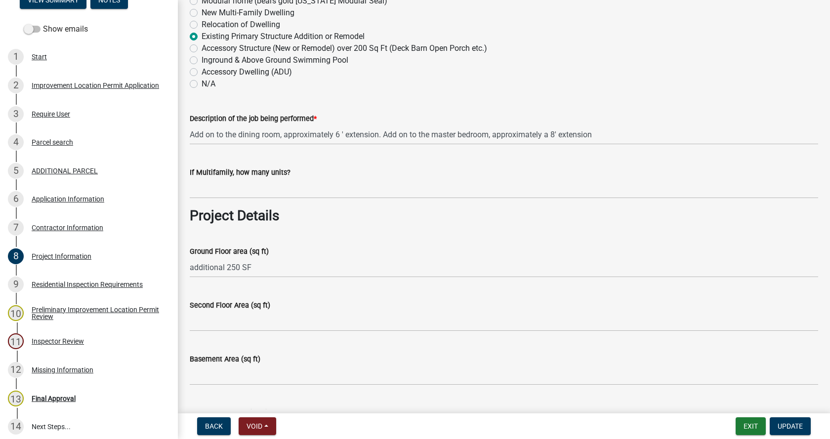
scroll to position [296, 0]
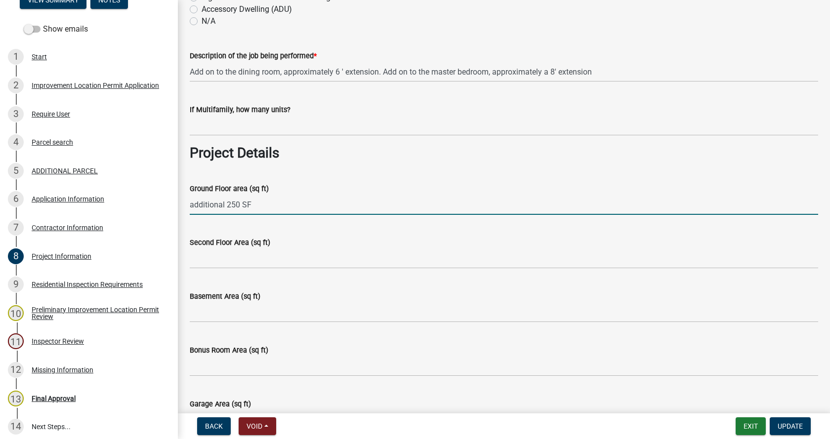
click at [223, 205] on input "additional 250 SF" at bounding box center [504, 205] width 628 height 20
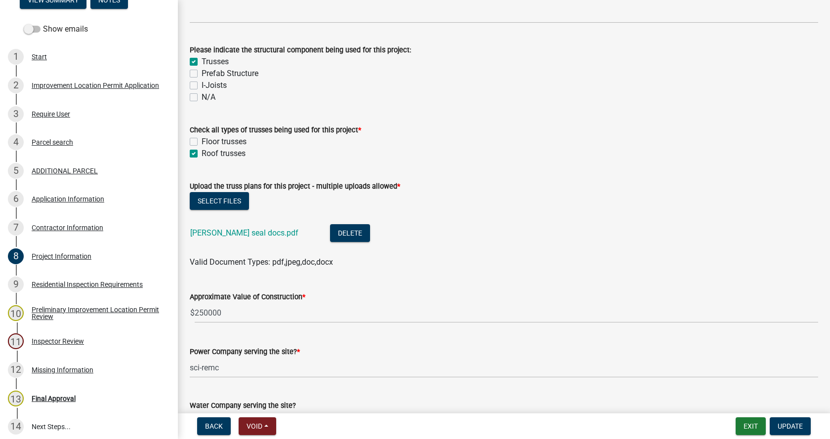
scroll to position [938, 0]
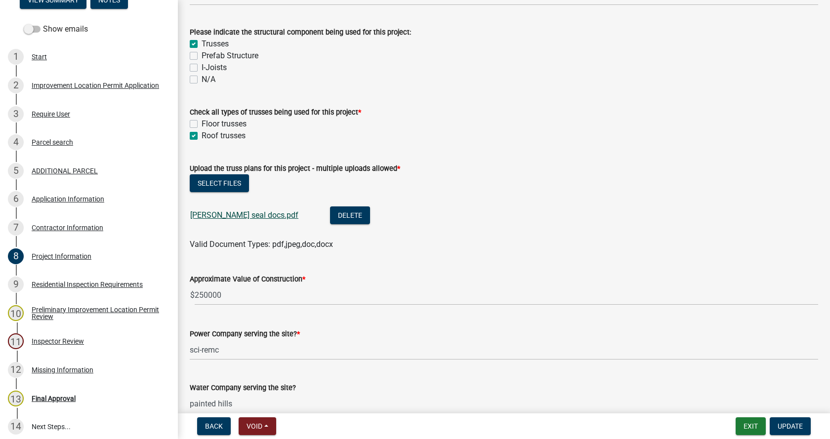
type input "250 SF"
click at [226, 215] on link "[PERSON_NAME] seal docs.pdf" at bounding box center [244, 214] width 108 height 9
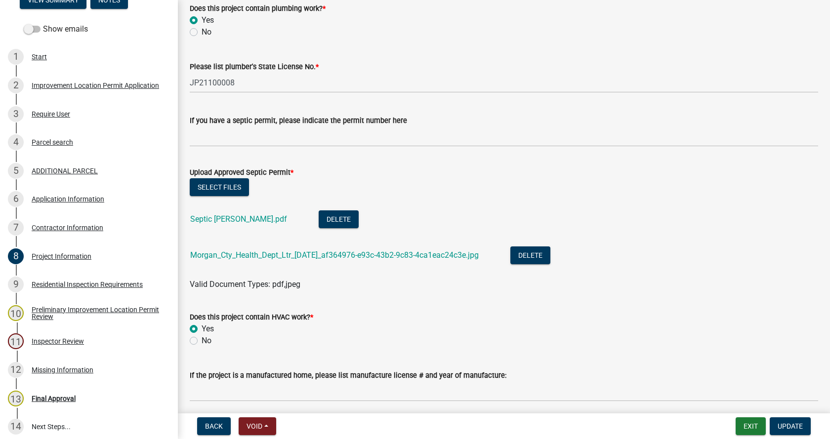
scroll to position [1679, 0]
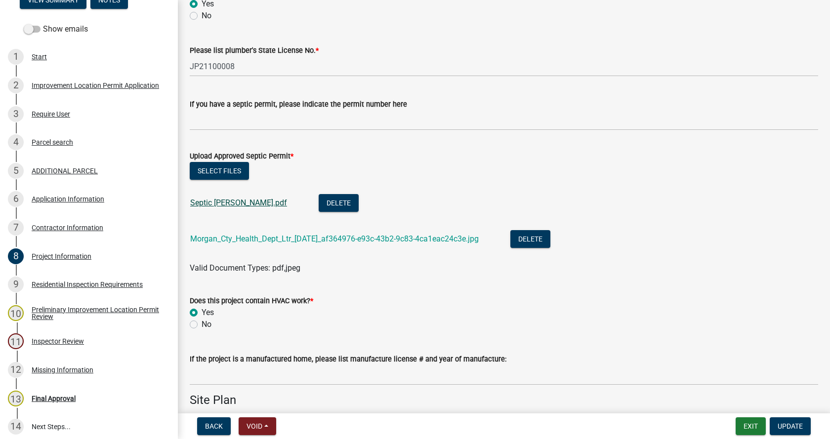
click at [239, 201] on link "Septic [PERSON_NAME].pdf" at bounding box center [238, 202] width 97 height 9
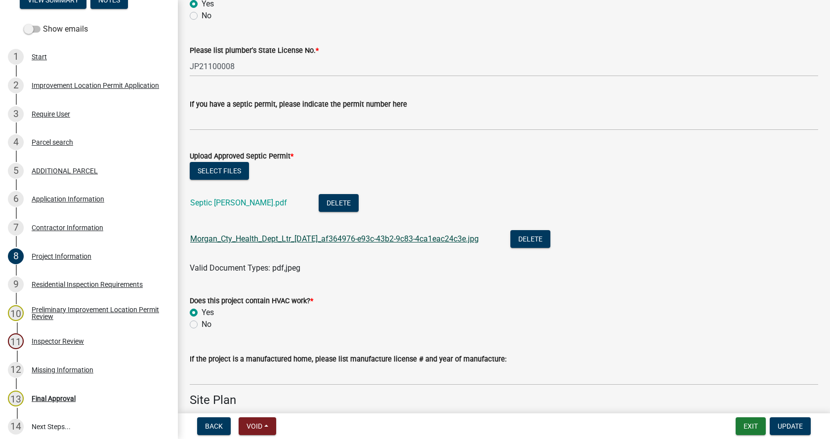
click at [232, 238] on link "Morgan_Cty_Health_Dept_Ltr_[DATE]_af364976-e93c-43b2-9c83-4ca1eac24c3e.jpg" at bounding box center [334, 238] width 288 height 9
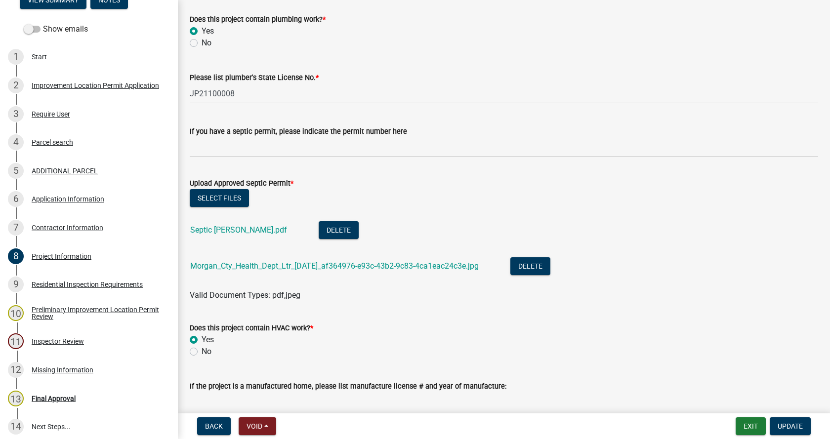
scroll to position [1629, 0]
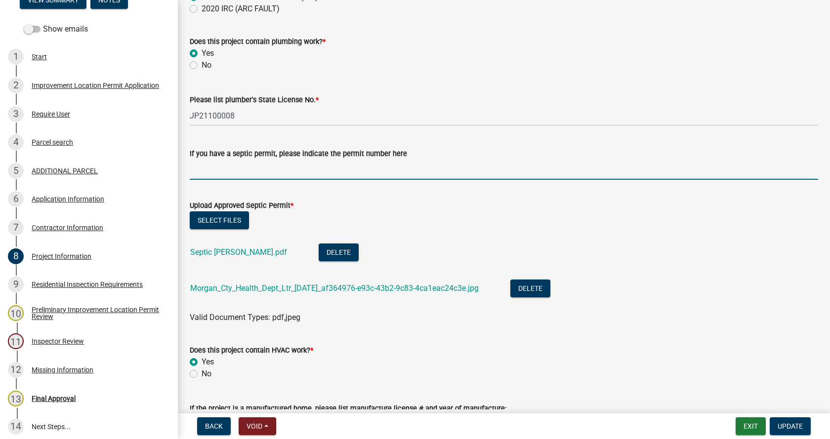
click at [301, 169] on input "If you have a septic permit, please indicate the permit number here" at bounding box center [504, 169] width 628 height 20
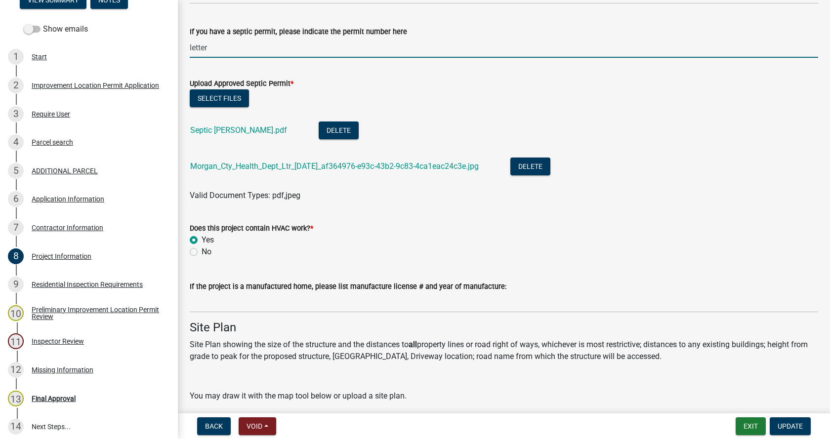
scroll to position [1778, 0]
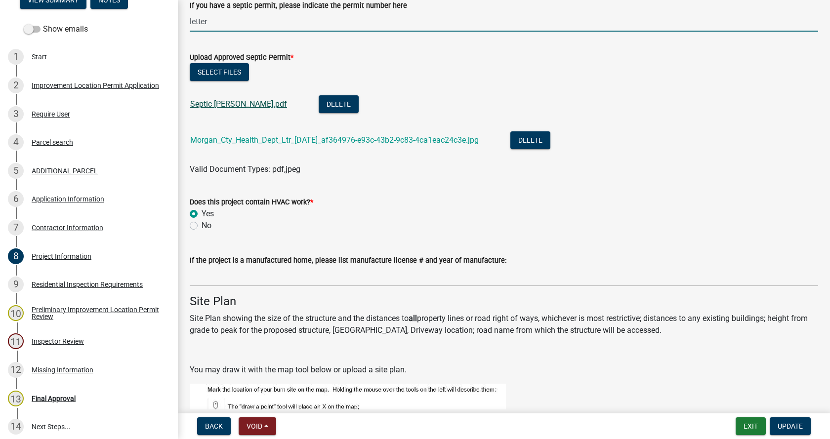
type input "letter"
click at [228, 104] on link "Septic [PERSON_NAME].pdf" at bounding box center [238, 103] width 97 height 9
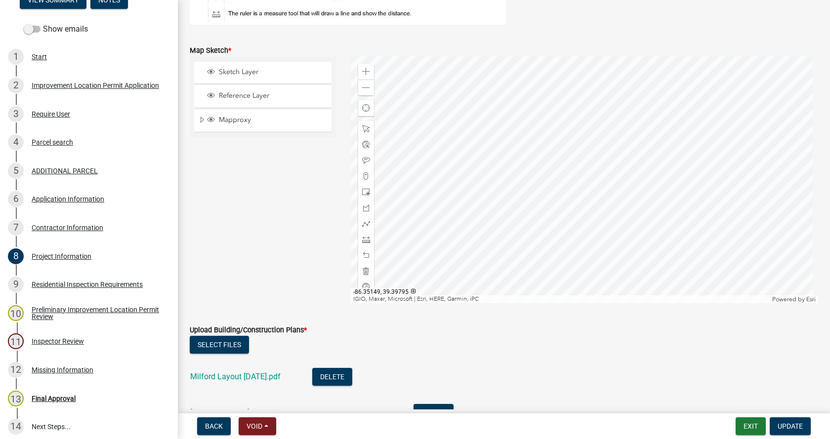
scroll to position [2271, 0]
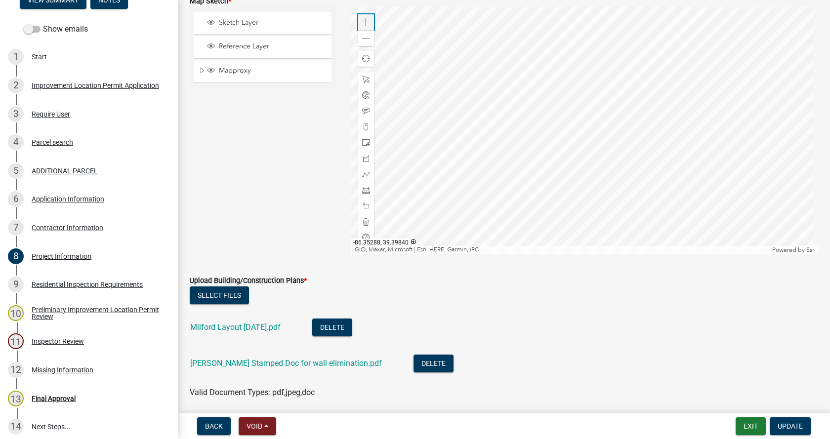
click at [362, 21] on span at bounding box center [366, 22] width 8 height 8
click at [559, 101] on div at bounding box center [585, 130] width 468 height 247
click at [213, 328] on link "Milford Layout [DATE].pdf" at bounding box center [235, 326] width 90 height 9
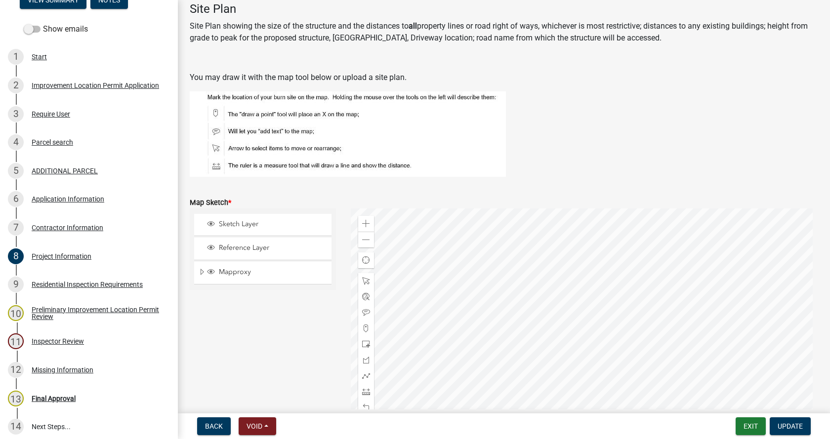
scroll to position [2074, 0]
